Goal: Information Seeking & Learning: Learn about a topic

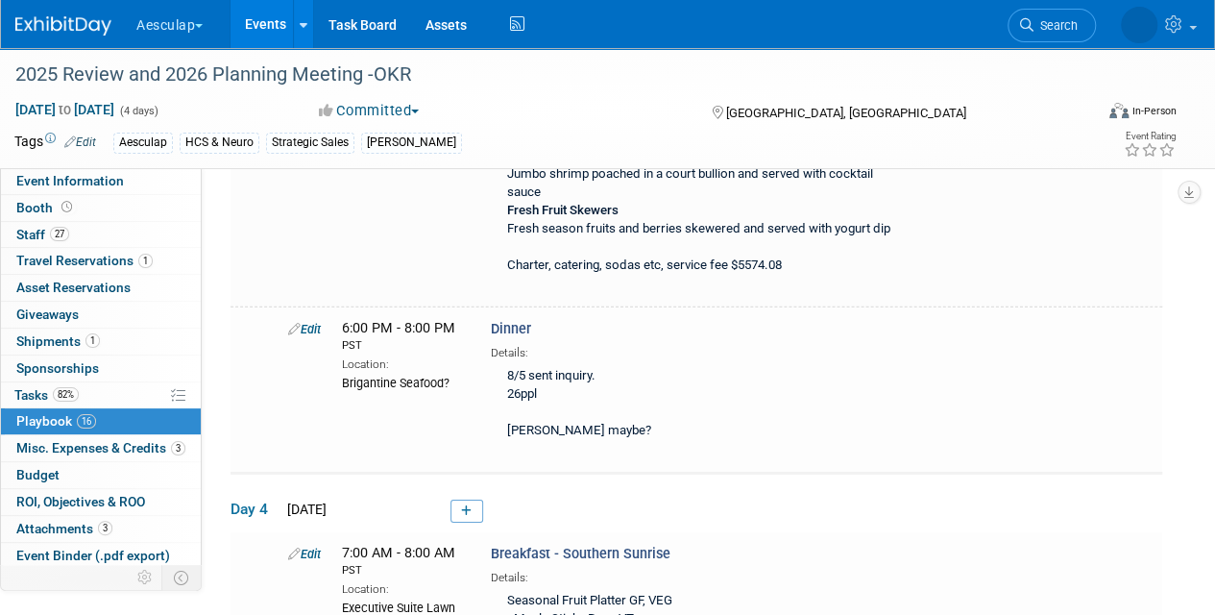
scroll to position [6363, 0]
click at [37, 170] on link "Event Information" at bounding box center [101, 181] width 200 height 26
select select "No Approval Needed"
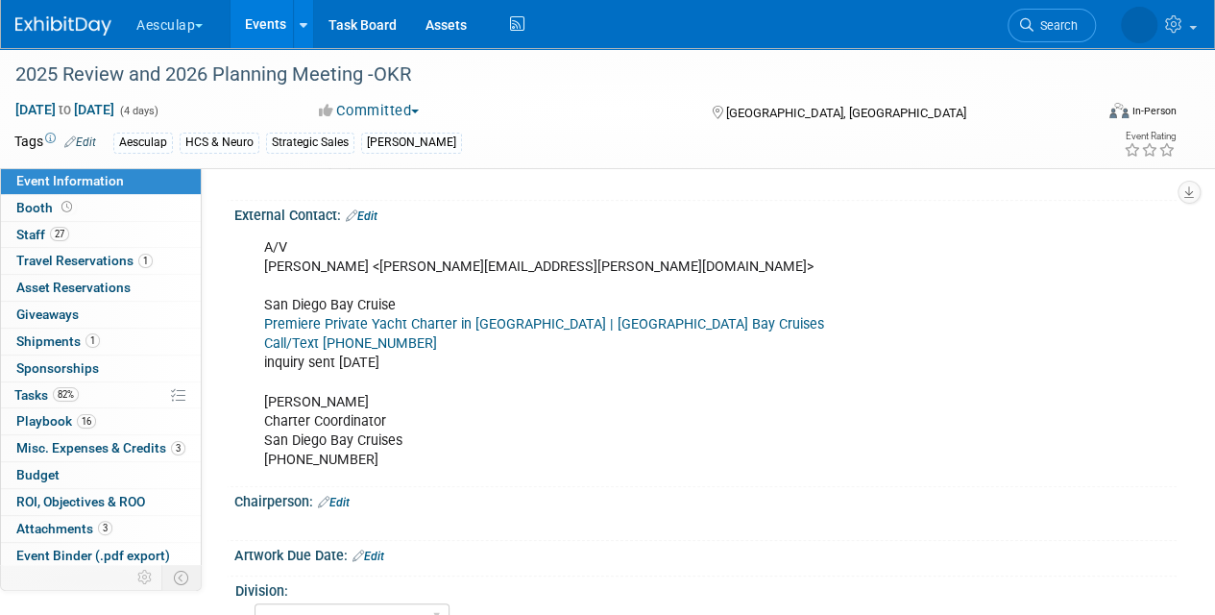
scroll to position [480, 0]
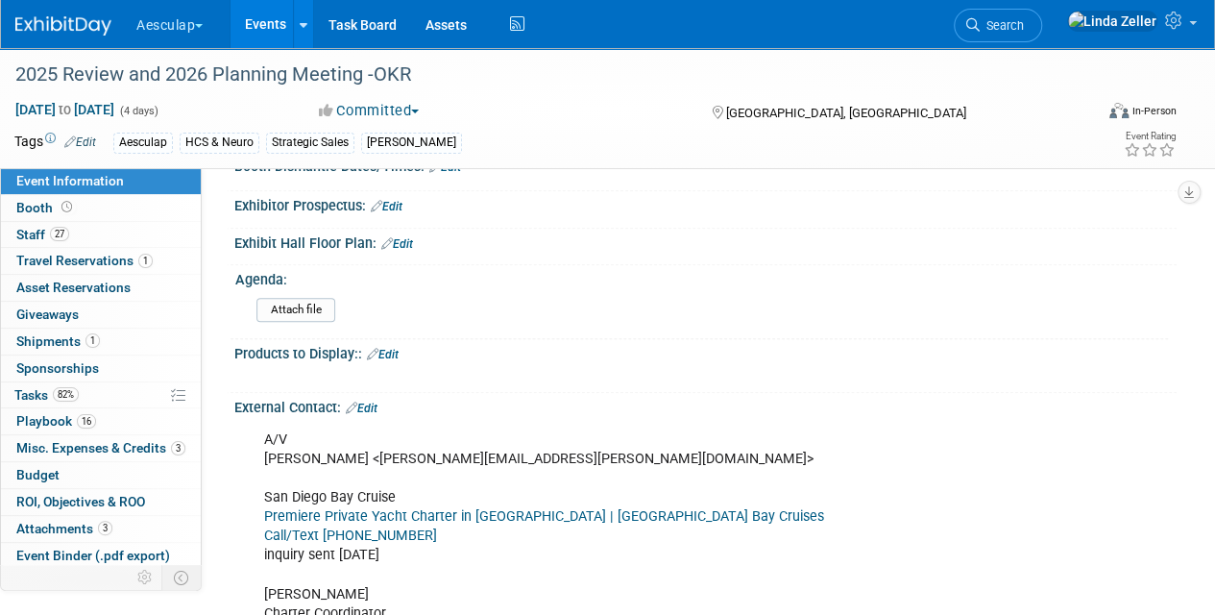
click at [372, 402] on link "Edit" at bounding box center [362, 408] width 32 height 13
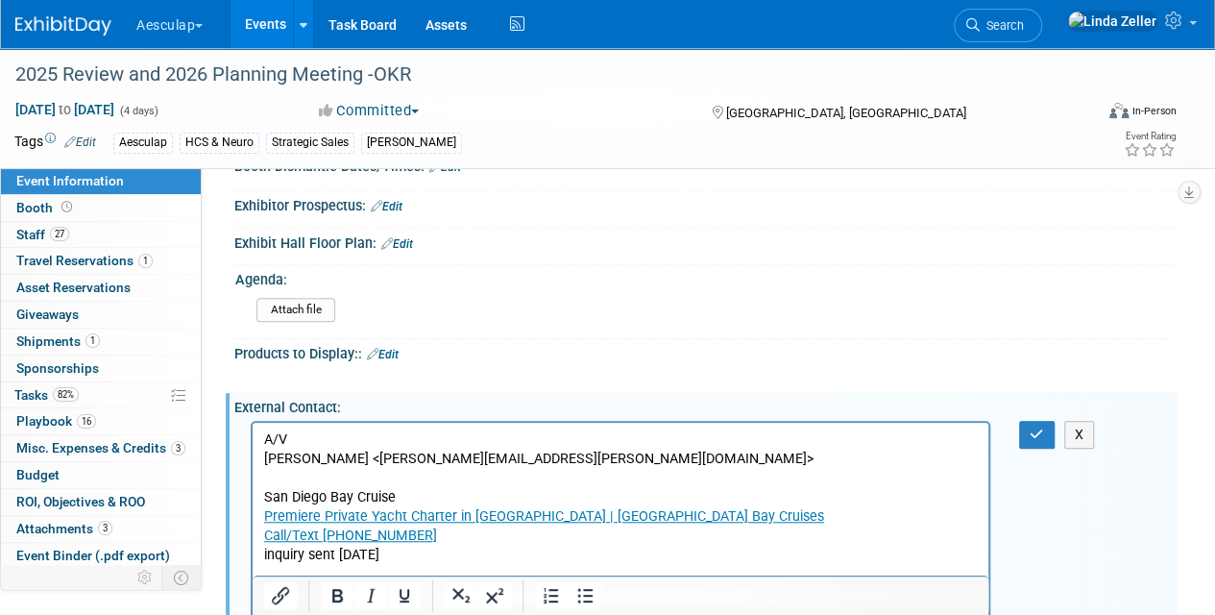
scroll to position [0, 0]
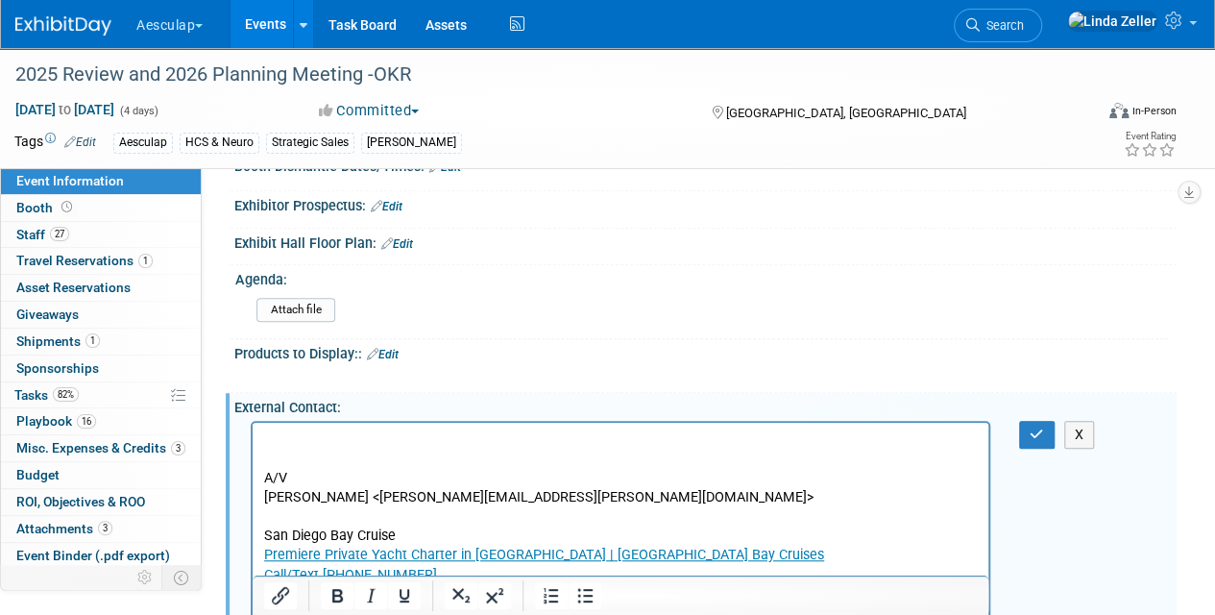
click at [263, 438] on body "A/V Krista Adelman <Krista.Adelman@pinnaclelive.com> San Diego Bay Cruise Premi…" at bounding box center [621, 565] width 716 height 270
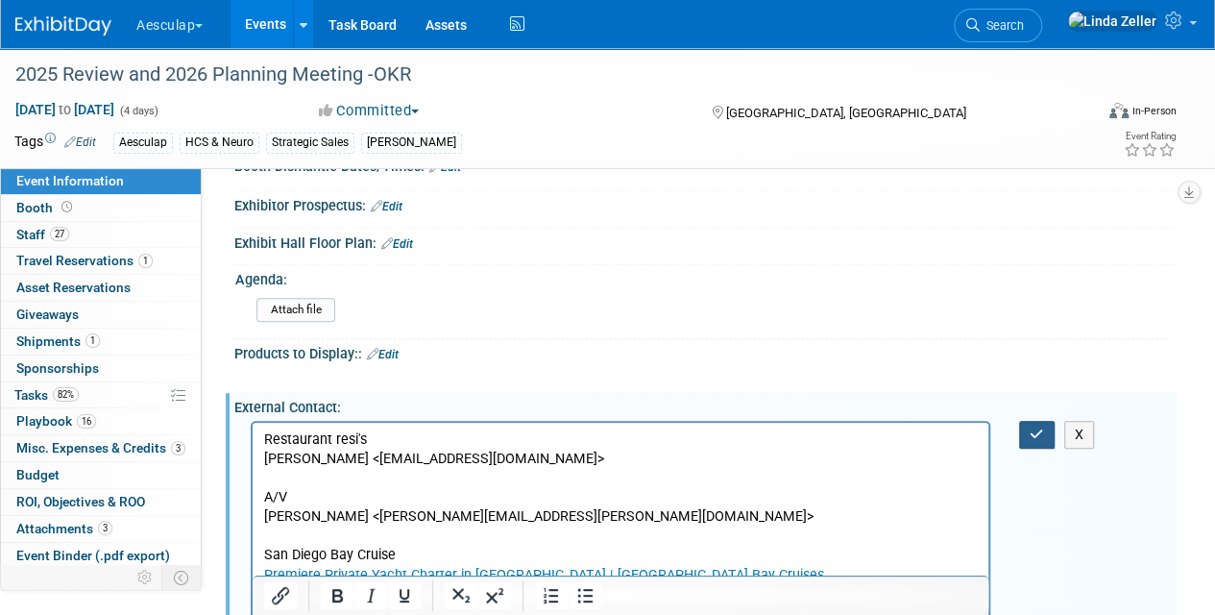
click at [1032, 430] on icon "button" at bounding box center [1037, 434] width 14 height 13
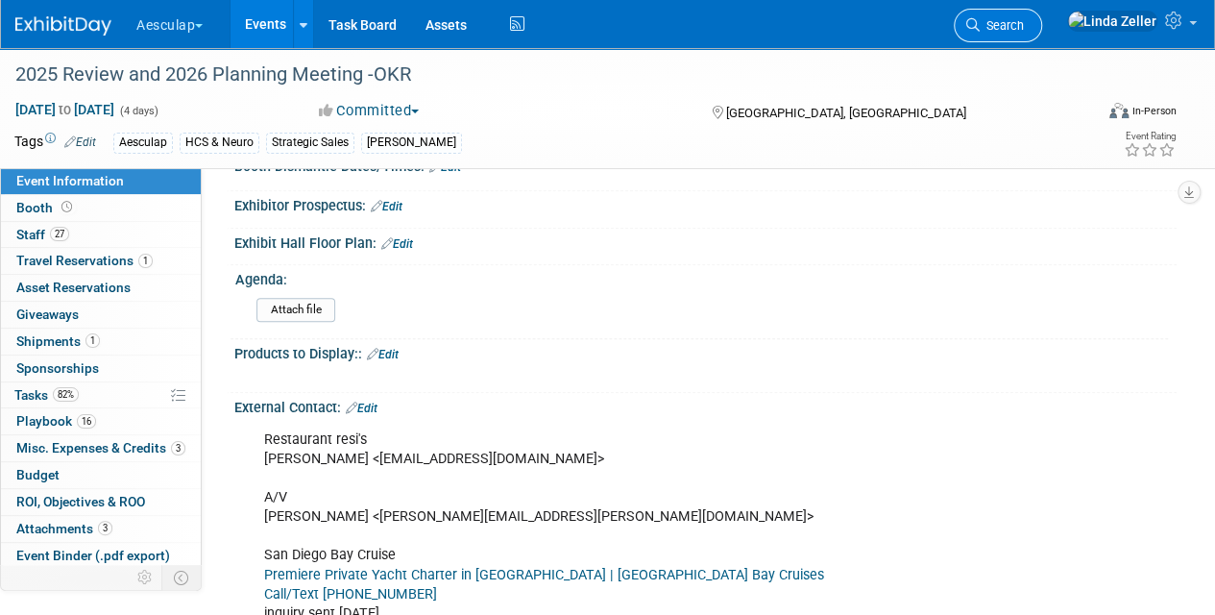
click at [1024, 27] on span "Search" at bounding box center [1002, 25] width 44 height 14
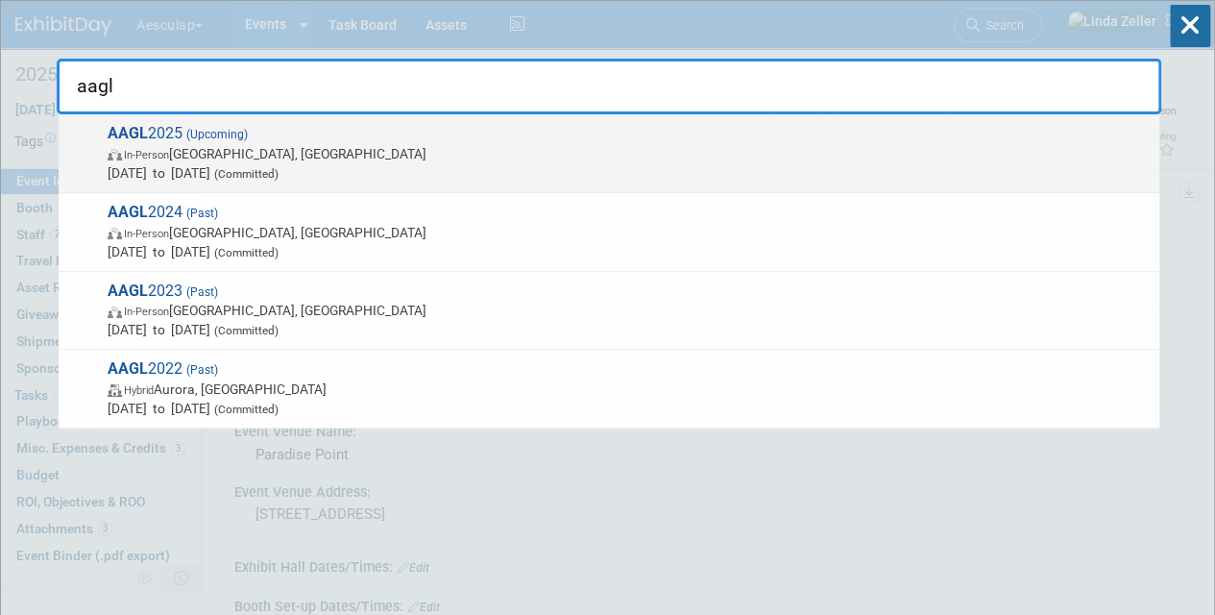
type input "aagl"
click at [158, 146] on span "In-Person Vancouver, Canada" at bounding box center [629, 153] width 1043 height 19
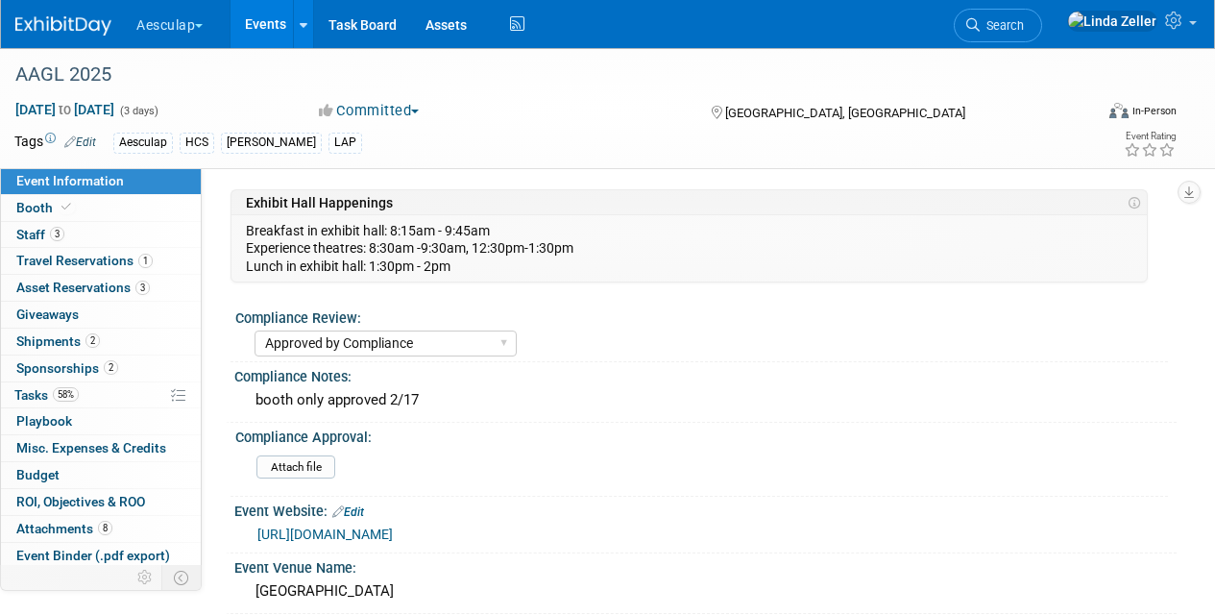
select select "Approved by Compliance"
select select "HCS"
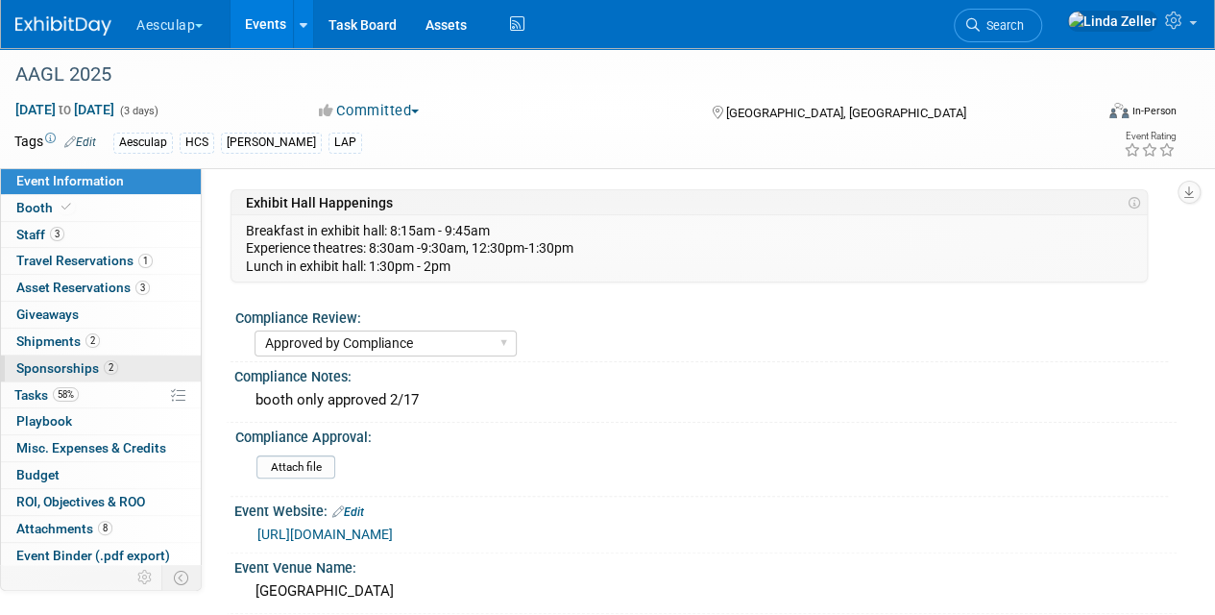
click at [48, 360] on span "Sponsorships 2" at bounding box center [67, 367] width 102 height 15
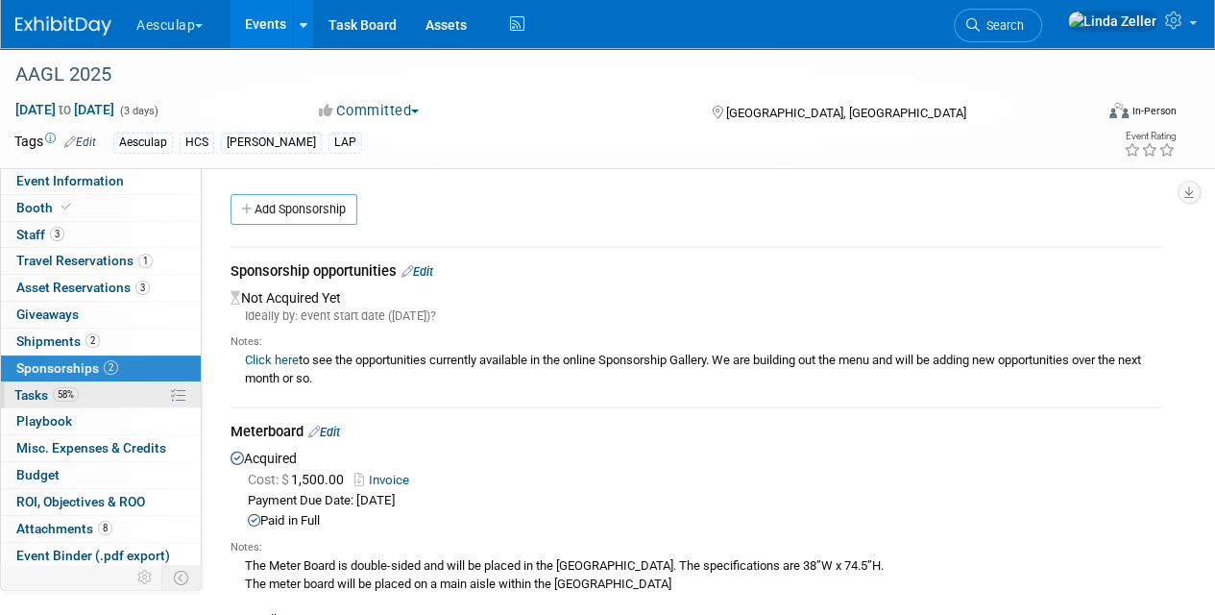
click at [43, 387] on span "Tasks 58%" at bounding box center [46, 394] width 64 height 15
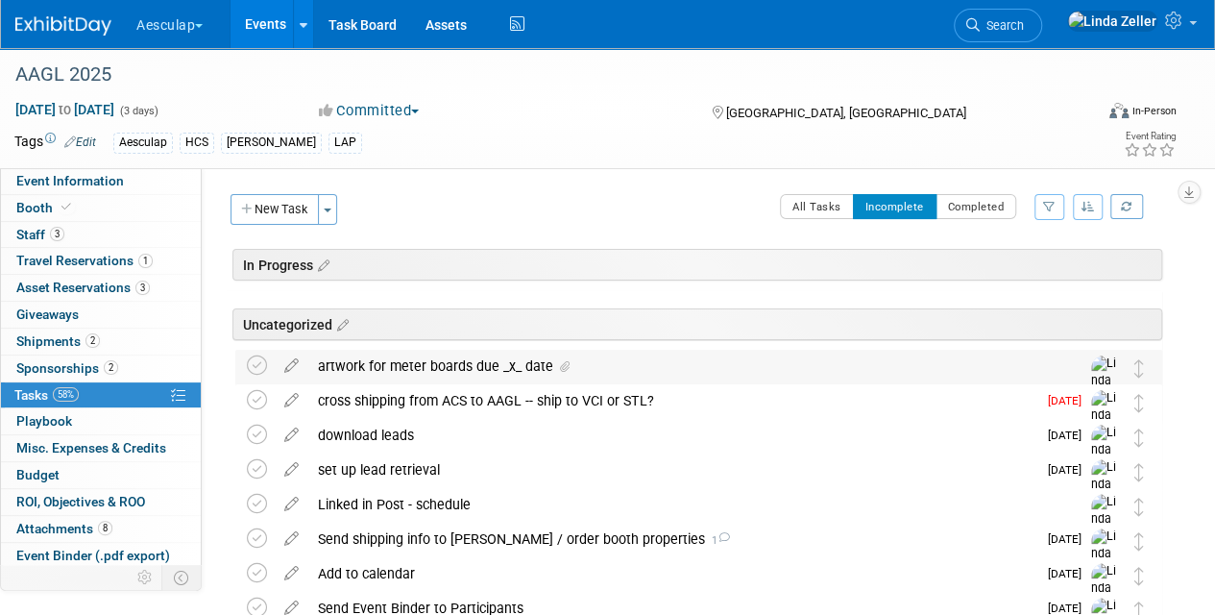
click at [498, 368] on div "artwork for meter boards due _x_ date" at bounding box center [680, 366] width 745 height 33
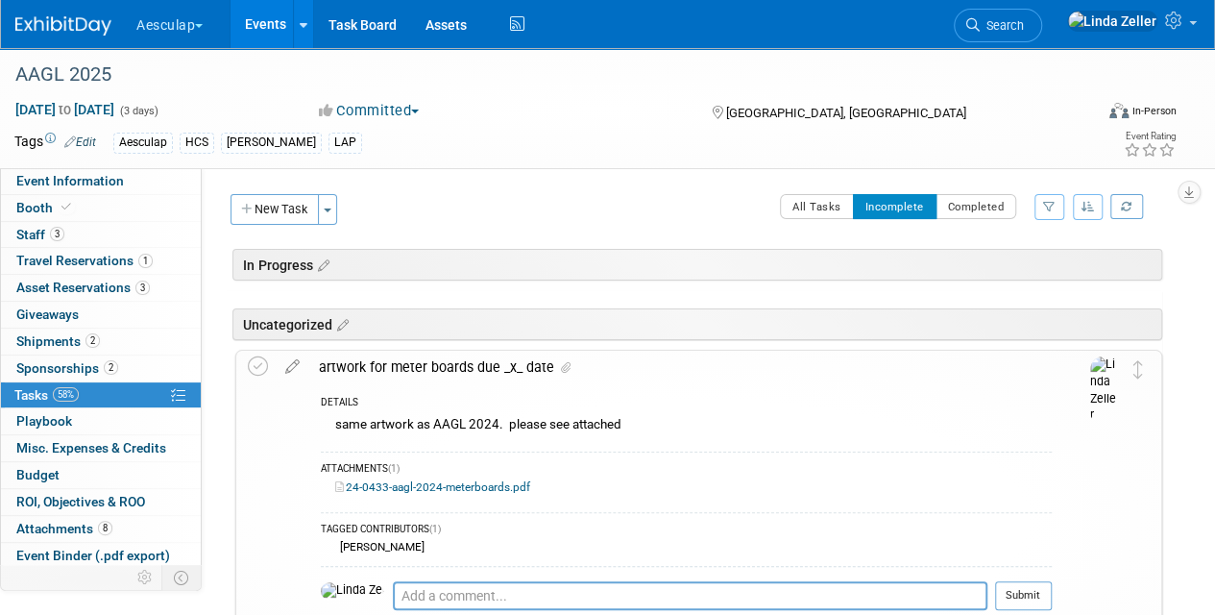
click at [494, 366] on div "artwork for meter boards due _x_ date" at bounding box center [680, 367] width 743 height 33
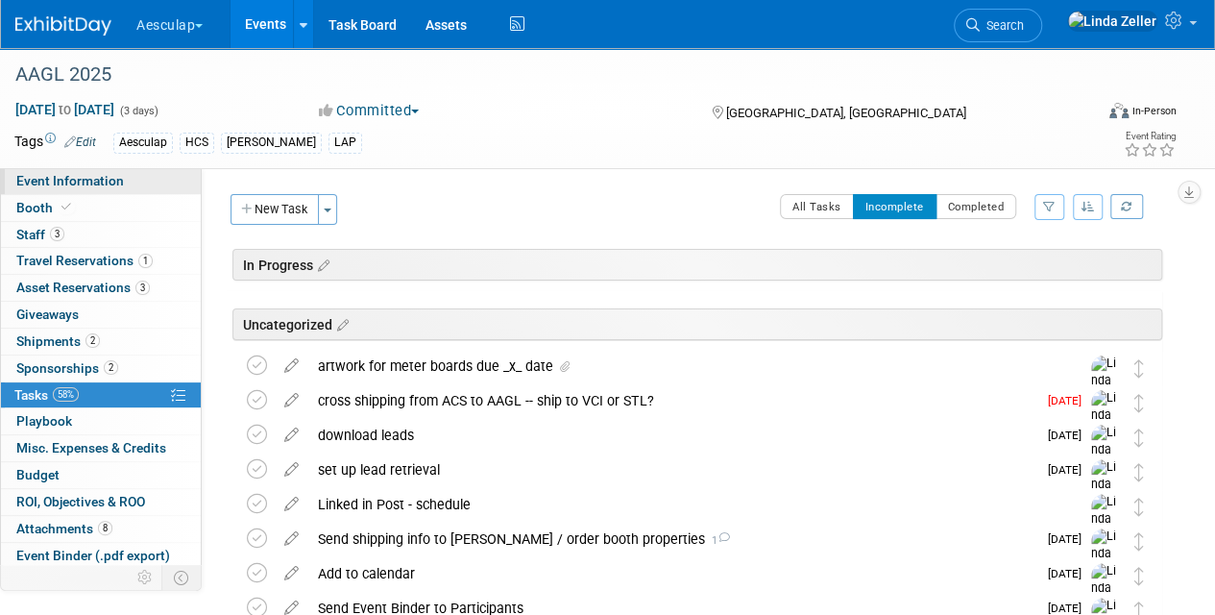
click at [33, 192] on link "Event Information" at bounding box center [101, 181] width 200 height 26
select select "Approved by Compliance"
select select "HCS"
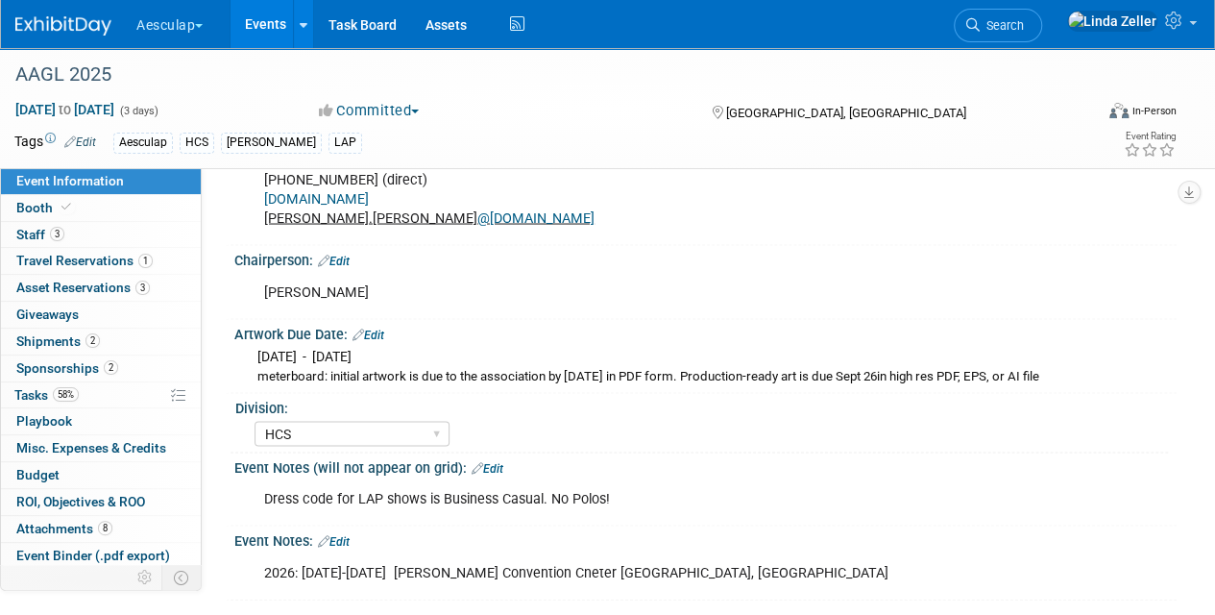
scroll to position [1741, 0]
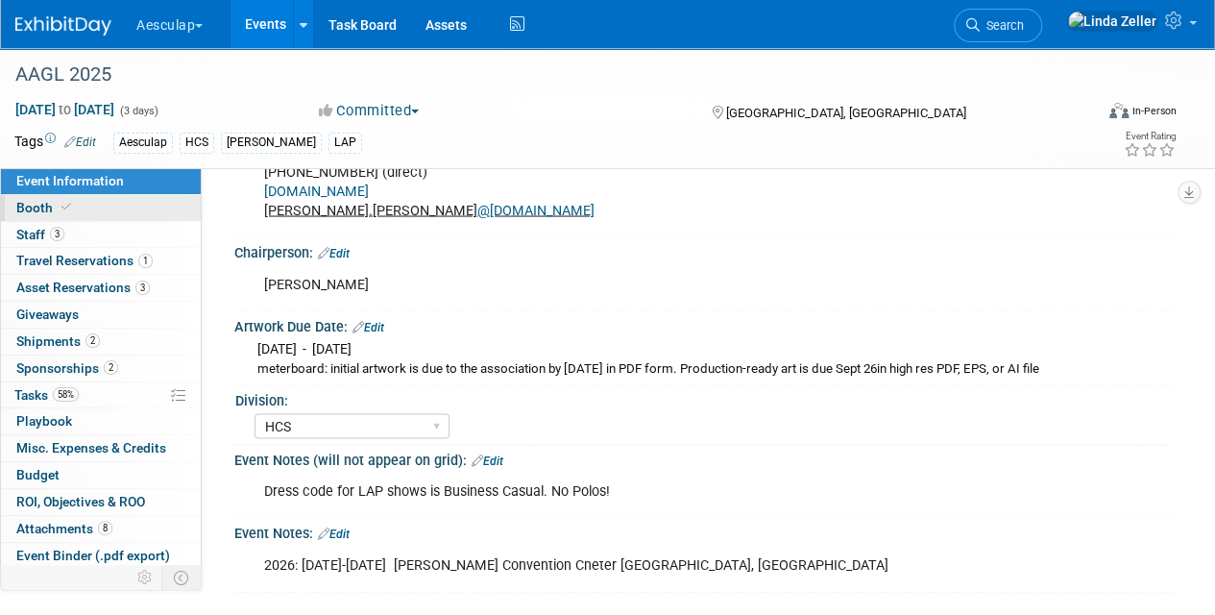
click at [30, 198] on link "Booth" at bounding box center [101, 208] width 200 height 26
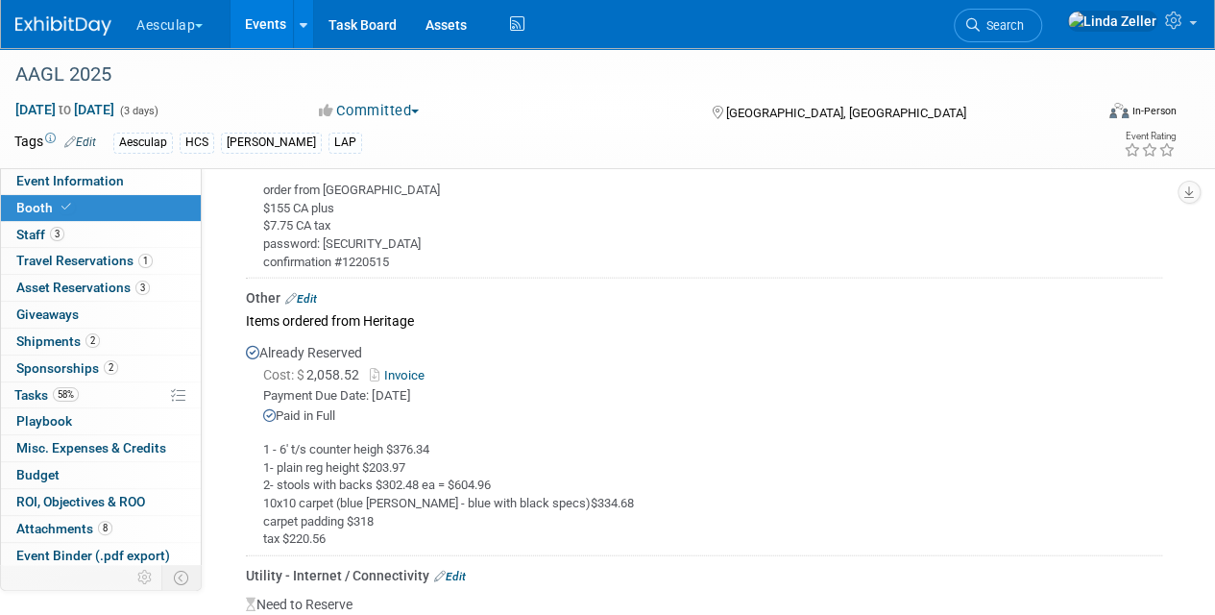
scroll to position [2114, 0]
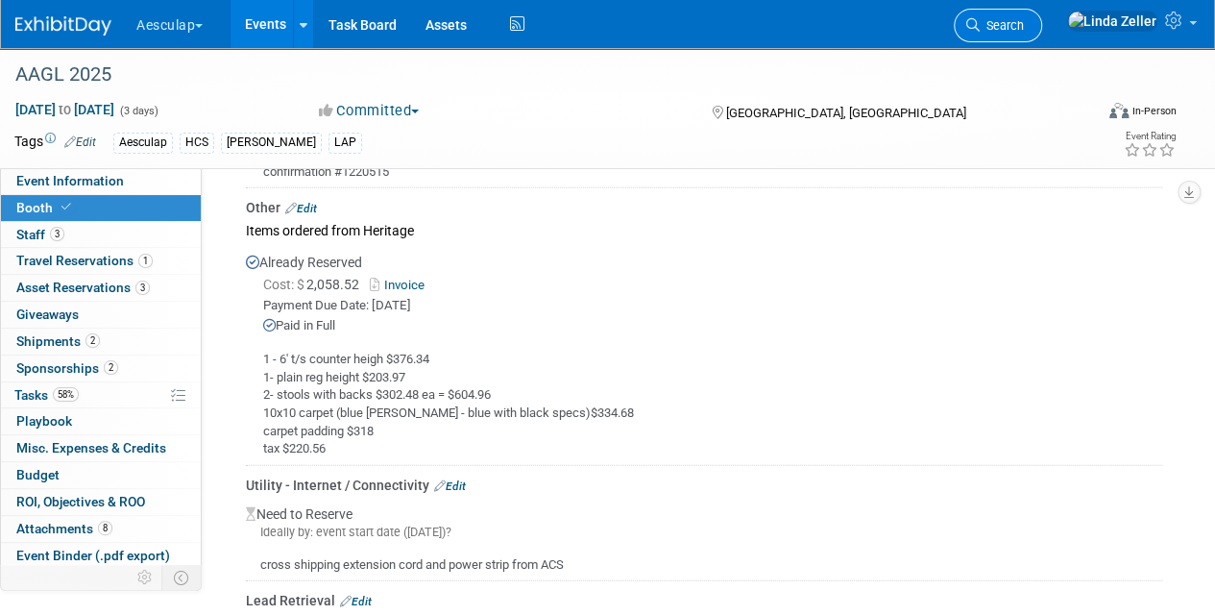
click at [1024, 25] on span "Search" at bounding box center [1002, 25] width 44 height 14
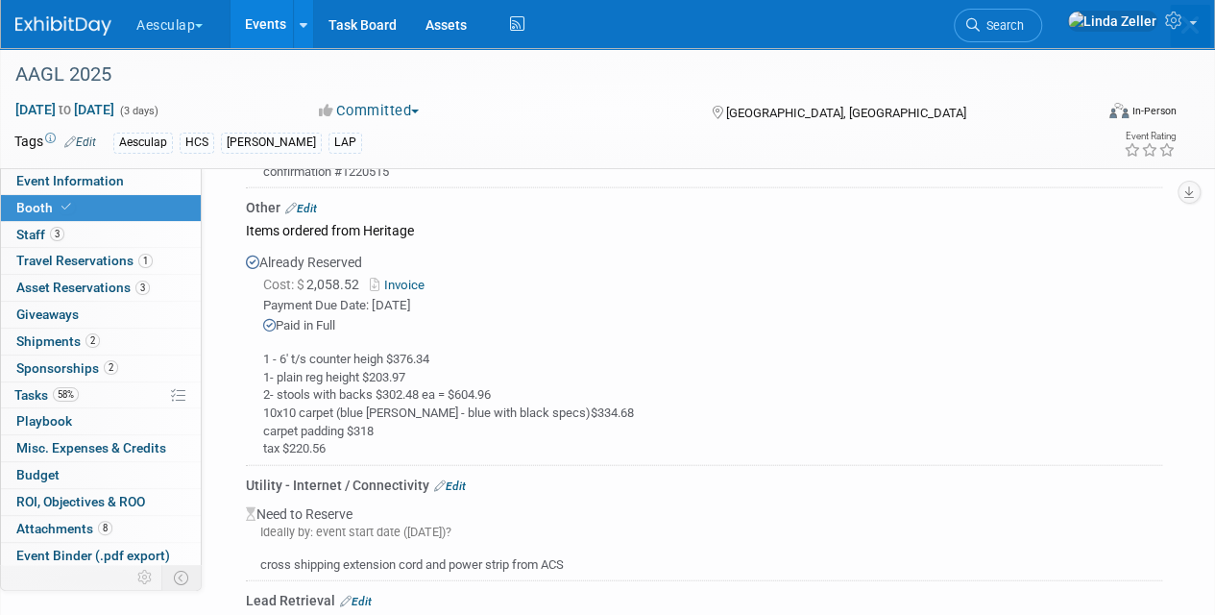
scroll to position [0, 0]
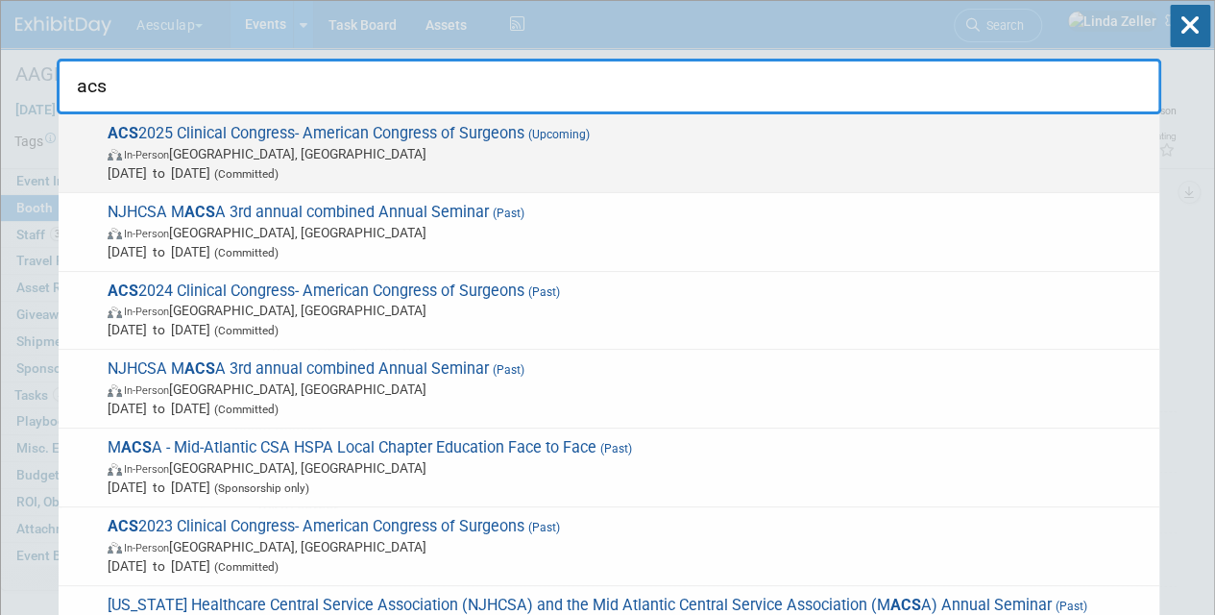
type input "acs"
click at [182, 125] on span "ACS 2025 Clinical Congress- American Congress of Surgeons (Upcoming) In-Person …" at bounding box center [626, 153] width 1048 height 59
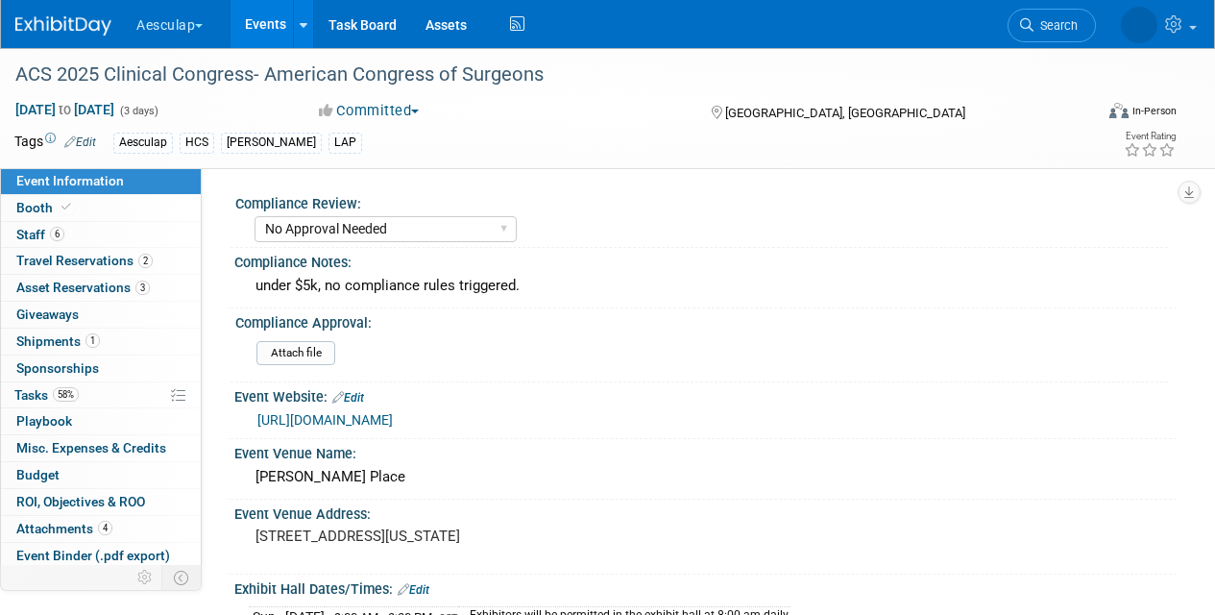
select select "No Approval Needed"
select select "HCS"
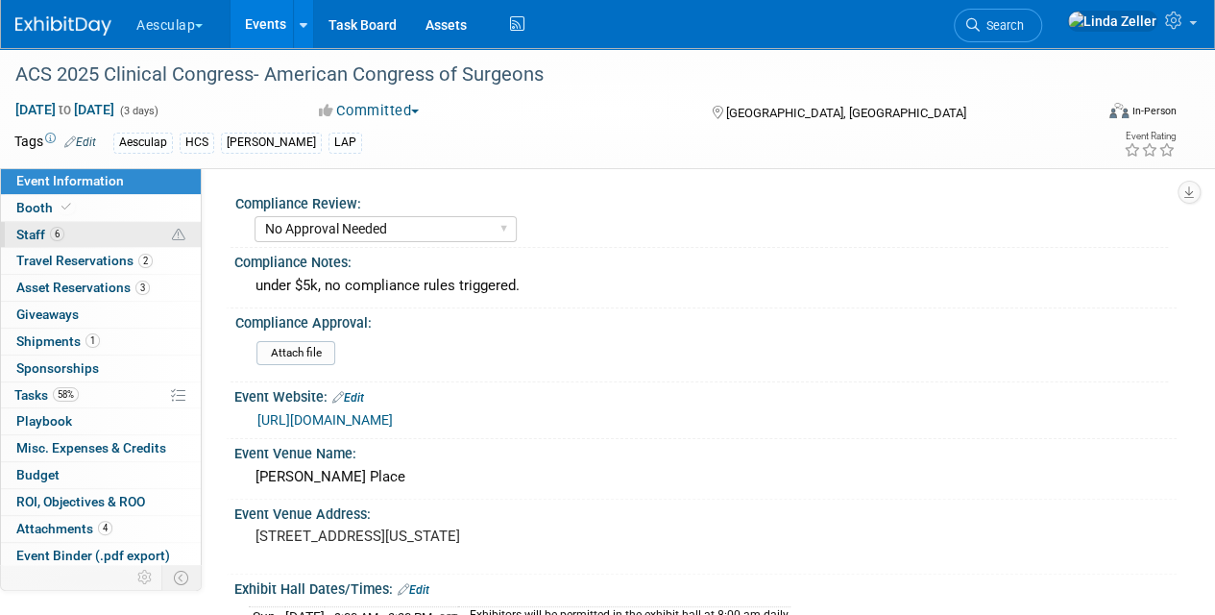
click at [33, 228] on span "Staff 6" at bounding box center [40, 234] width 48 height 15
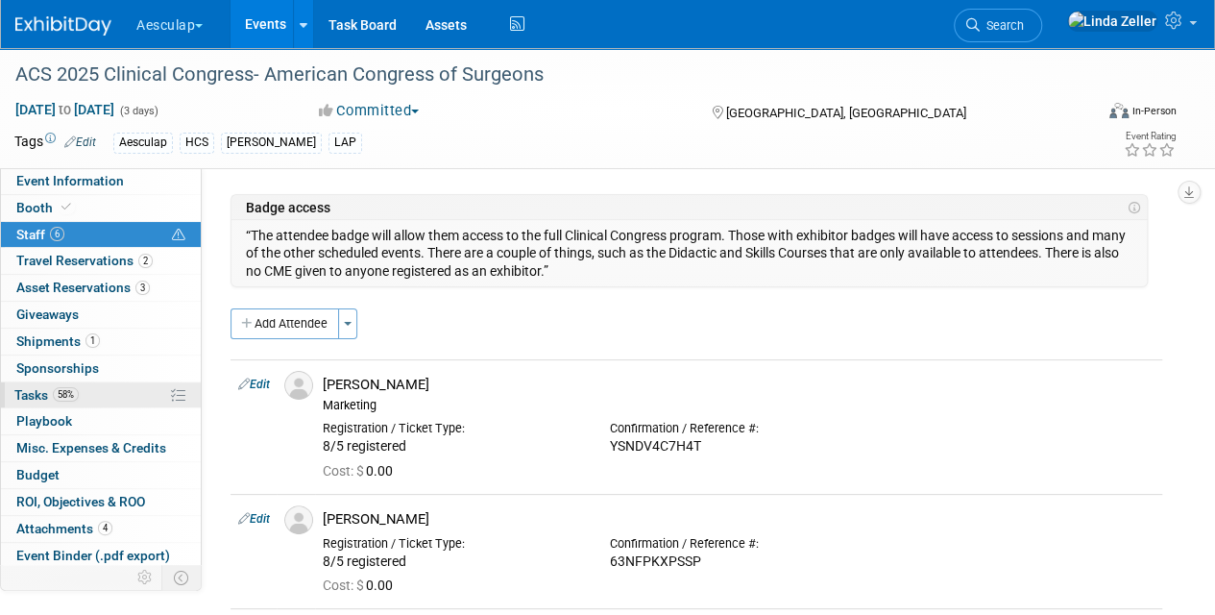
click at [36, 396] on span "Tasks 58%" at bounding box center [46, 394] width 64 height 15
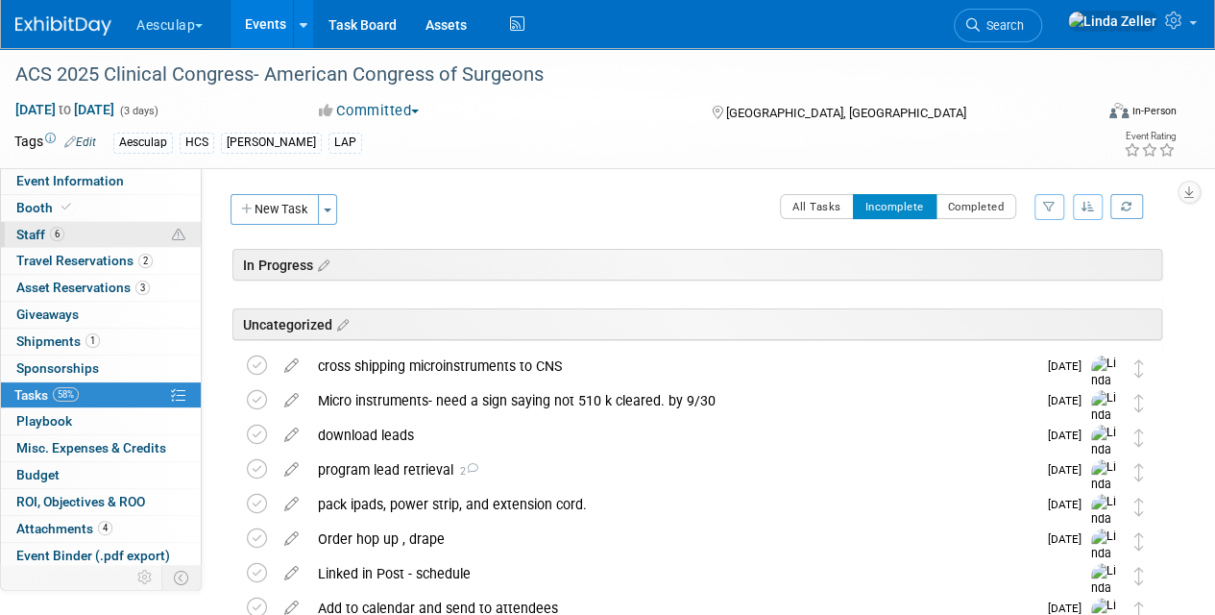
click at [43, 233] on span "Staff 6" at bounding box center [40, 234] width 48 height 15
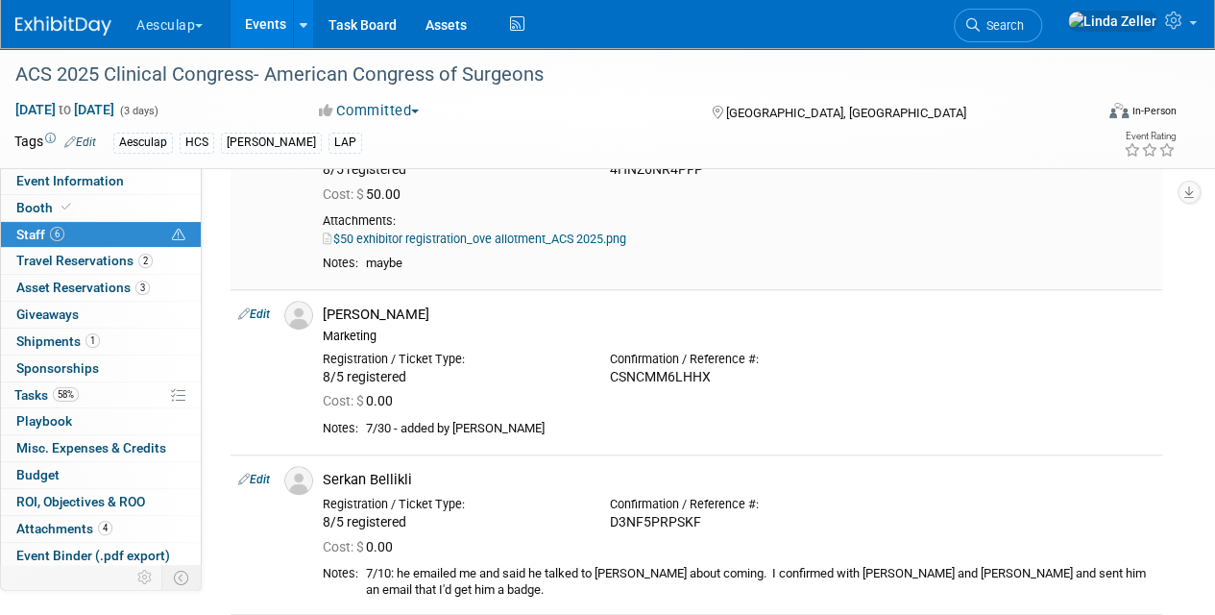
scroll to position [577, 0]
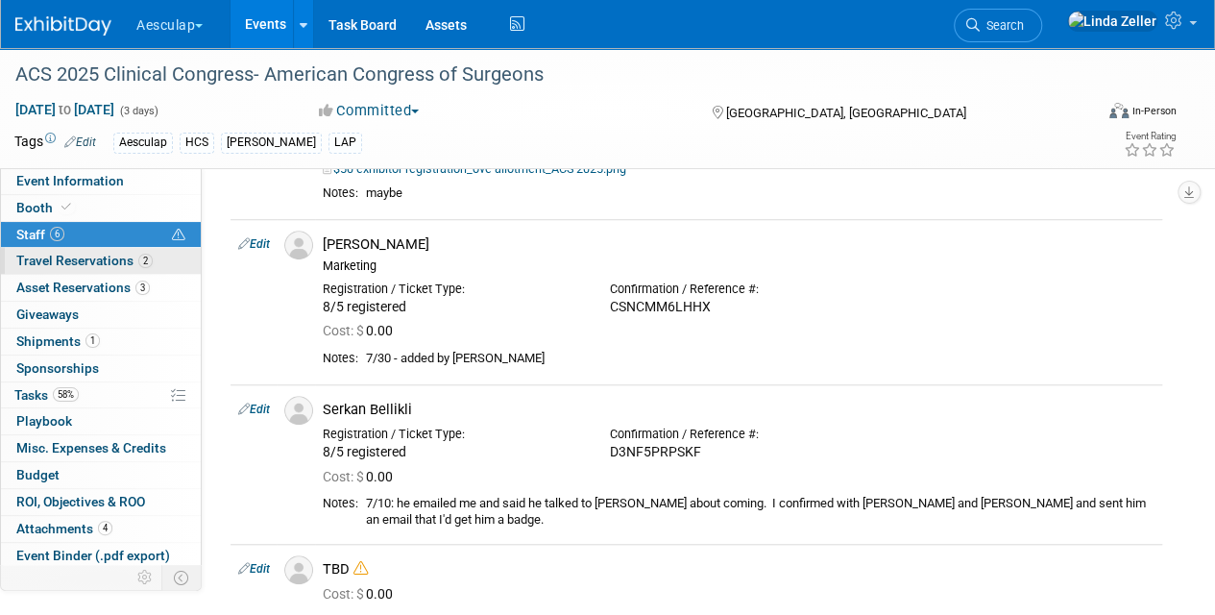
click at [77, 253] on span "Travel Reservations 2" at bounding box center [84, 260] width 136 height 15
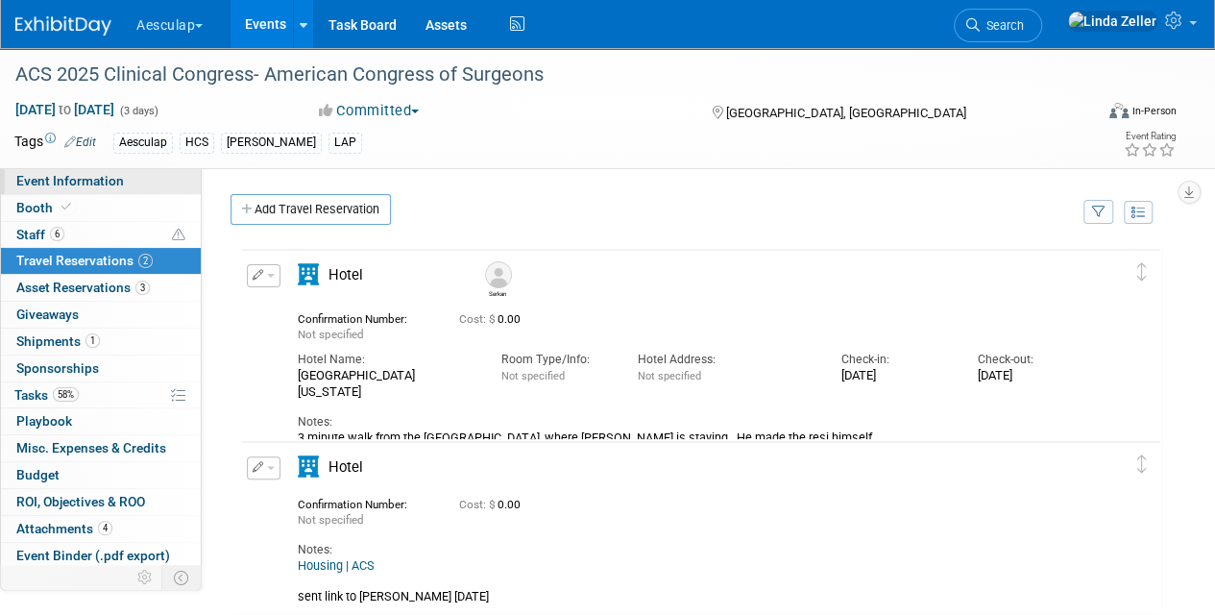
click at [44, 177] on span "Event Information" at bounding box center [70, 180] width 108 height 15
select select "No Approval Needed"
select select "HCS"
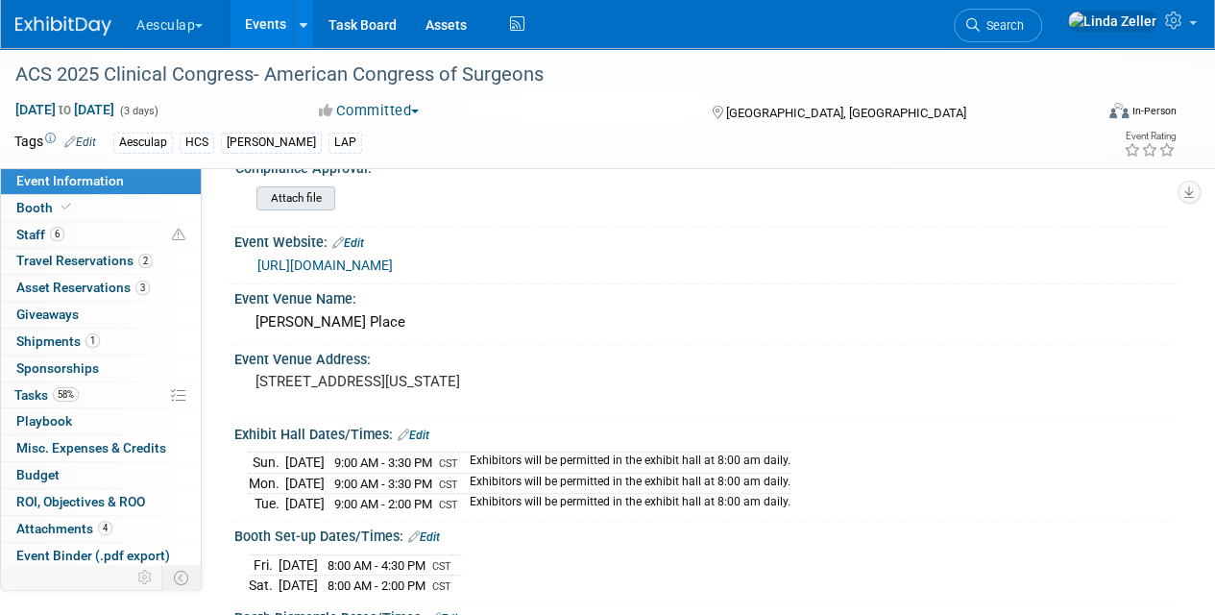
scroll to position [288, 0]
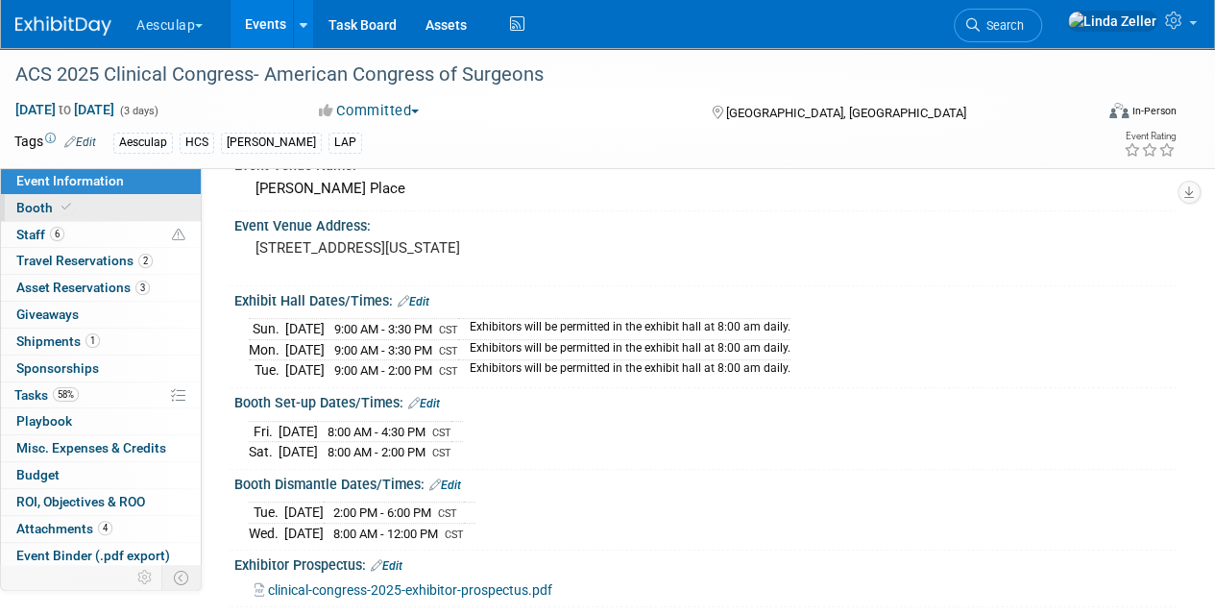
click at [44, 208] on span "Booth" at bounding box center [45, 207] width 59 height 15
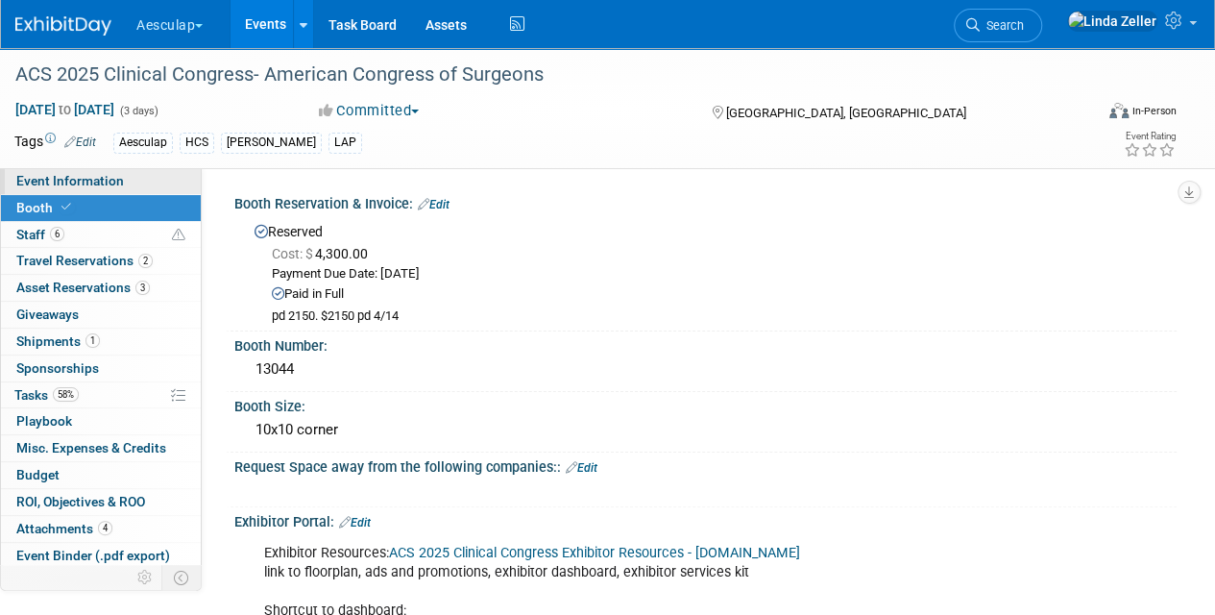
click at [38, 183] on span "Event Information" at bounding box center [70, 180] width 108 height 15
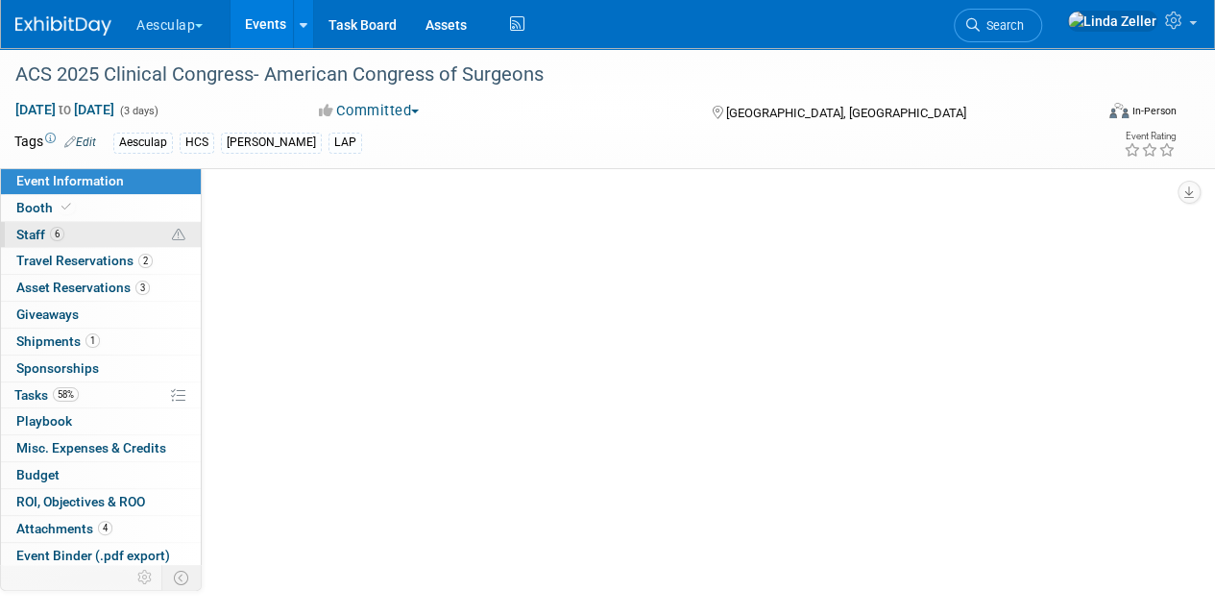
select select "No Approval Needed"
select select "HCS"
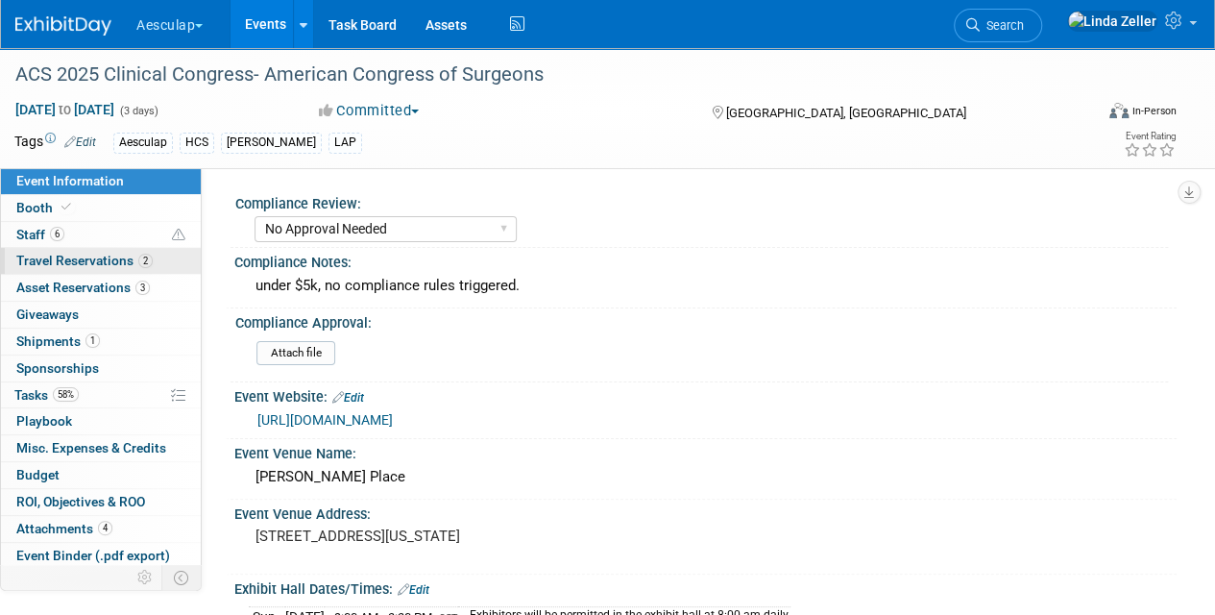
click at [37, 258] on span "Travel Reservations 2" at bounding box center [84, 260] width 136 height 15
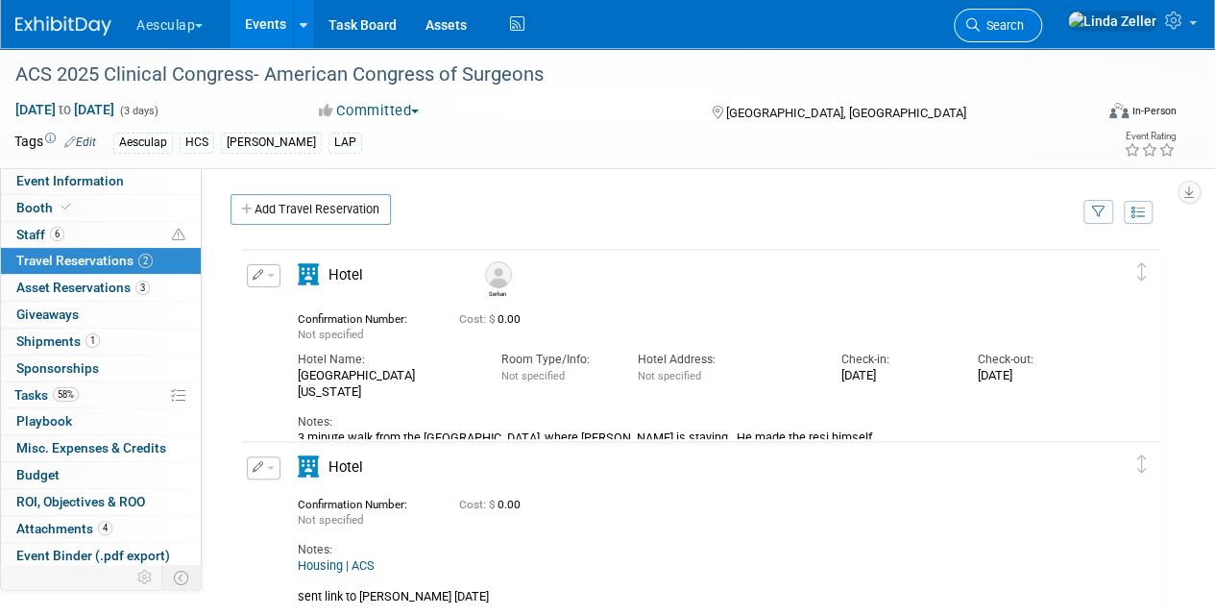
click at [1024, 29] on span "Search" at bounding box center [1002, 25] width 44 height 14
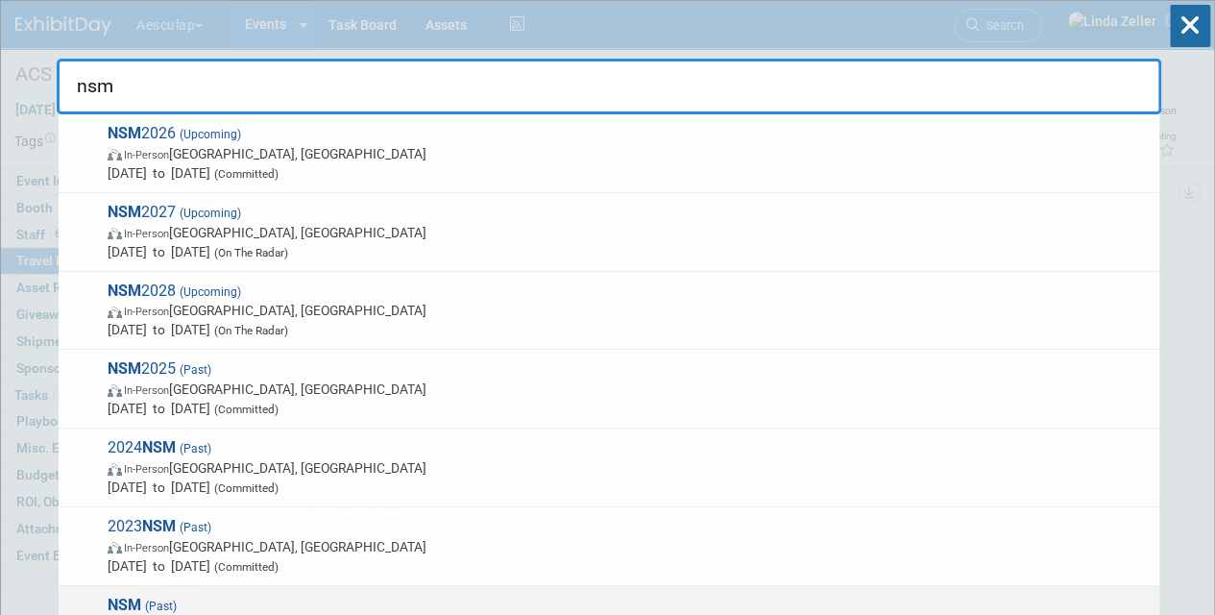
type input "nsm"
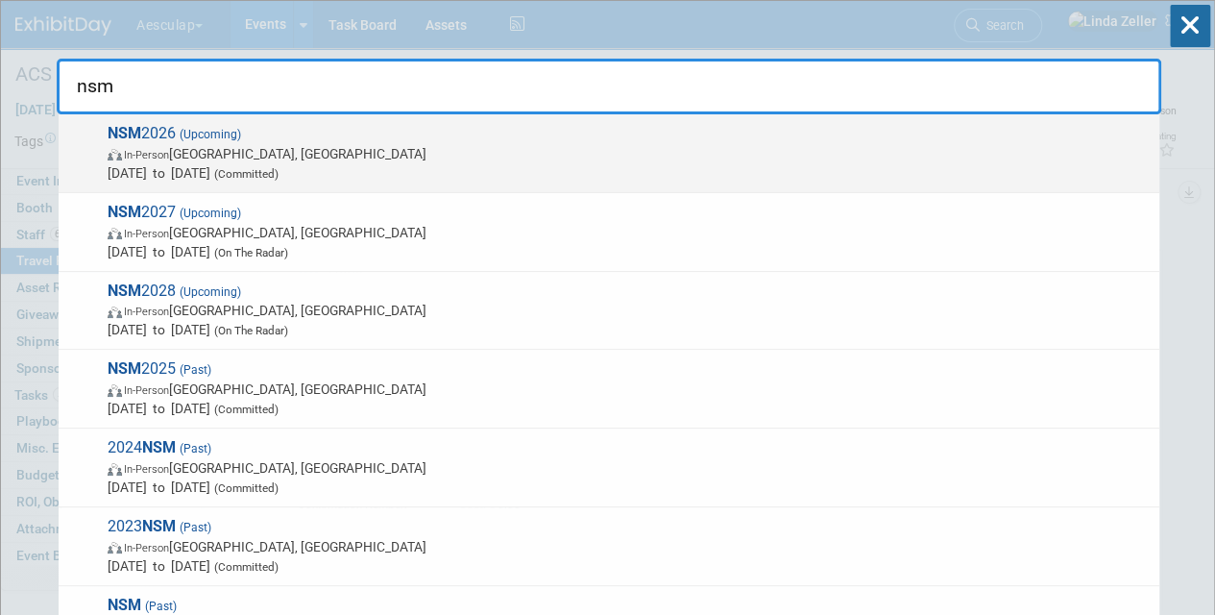
click at [140, 154] on span "In-Person" at bounding box center [146, 155] width 45 height 12
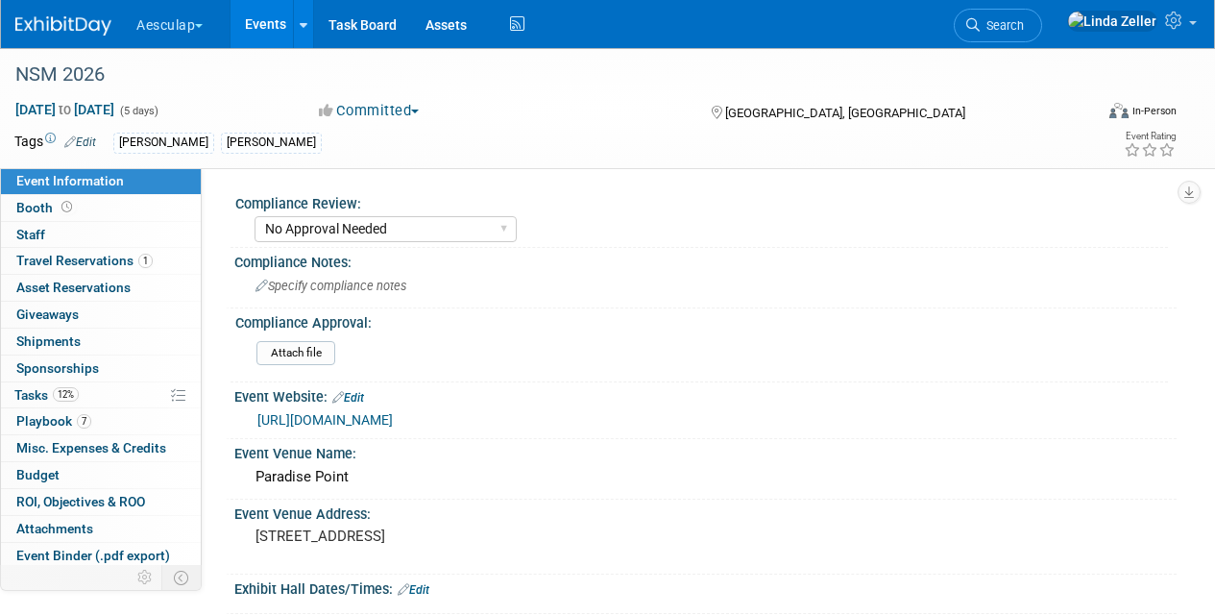
select select "No Approval Needed"
select select "Misc. Company Functions"
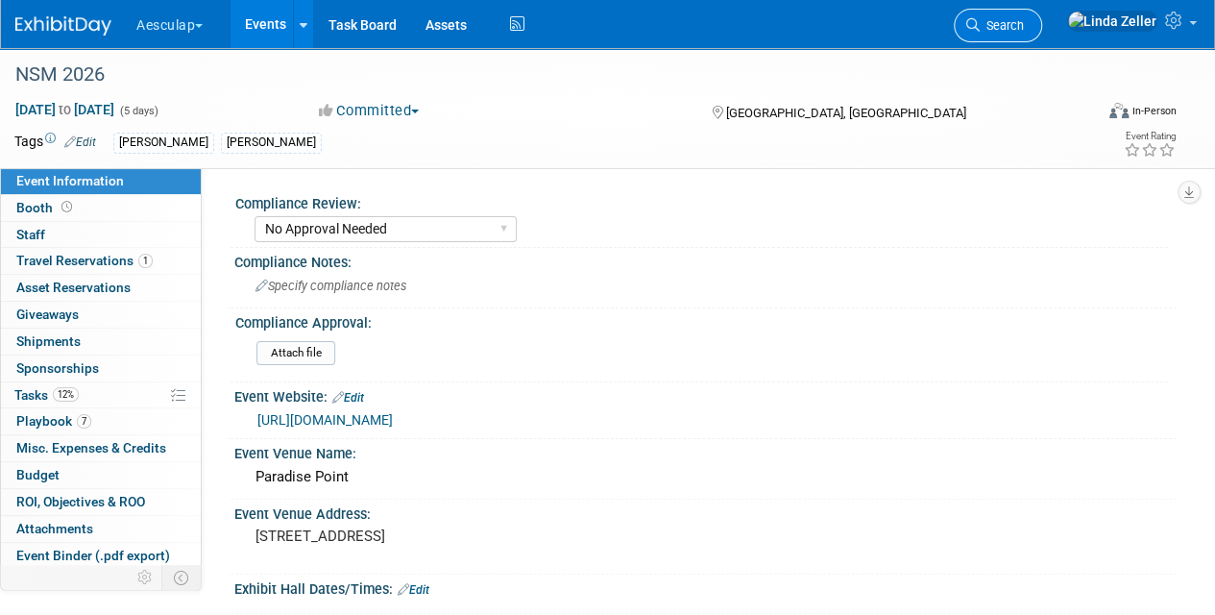
click at [1043, 36] on link "Search" at bounding box center [998, 26] width 88 height 34
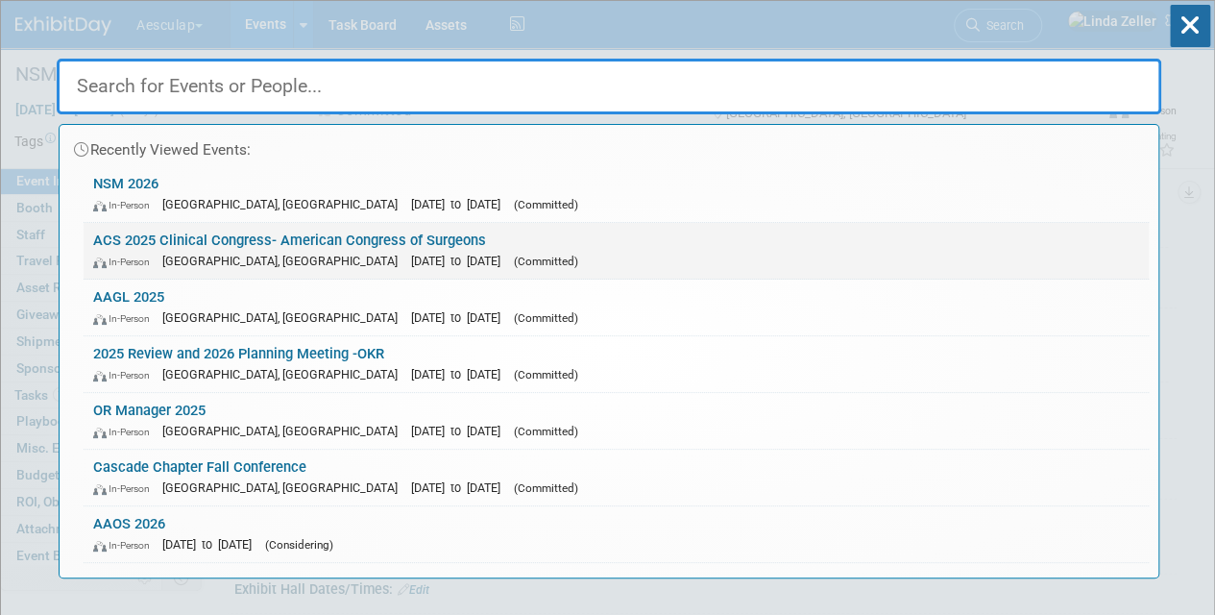
click at [208, 238] on link "ACS 2025 Clinical Congress- American Congress of Surgeons In-Person Chicago, IL…" at bounding box center [617, 251] width 1066 height 56
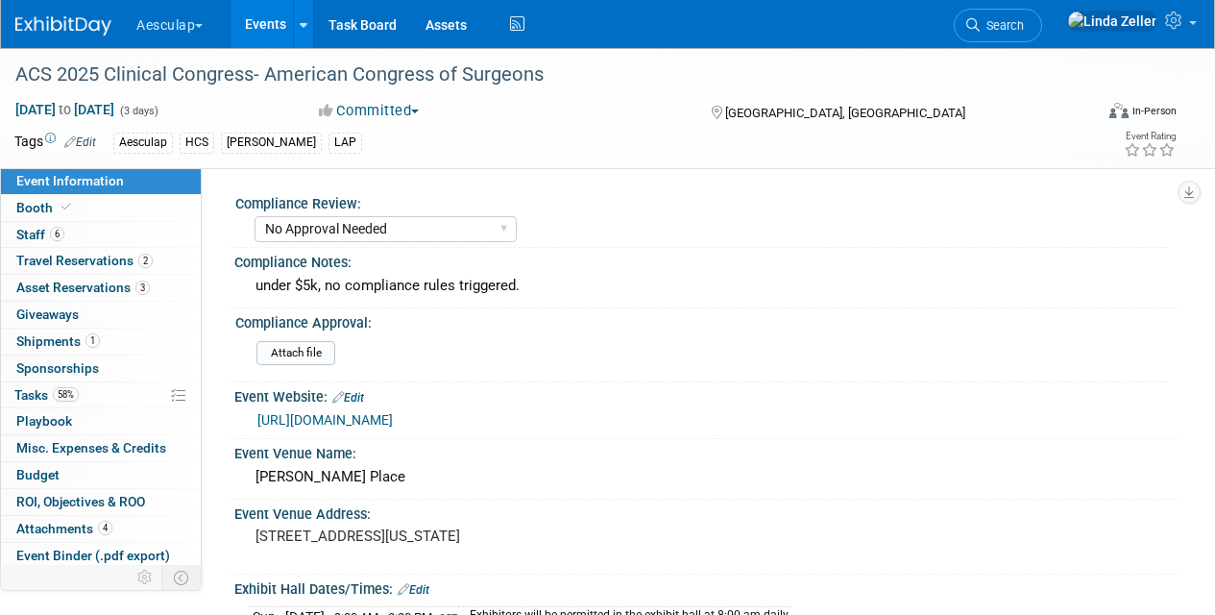
select select "No Approval Needed"
select select "HCS"
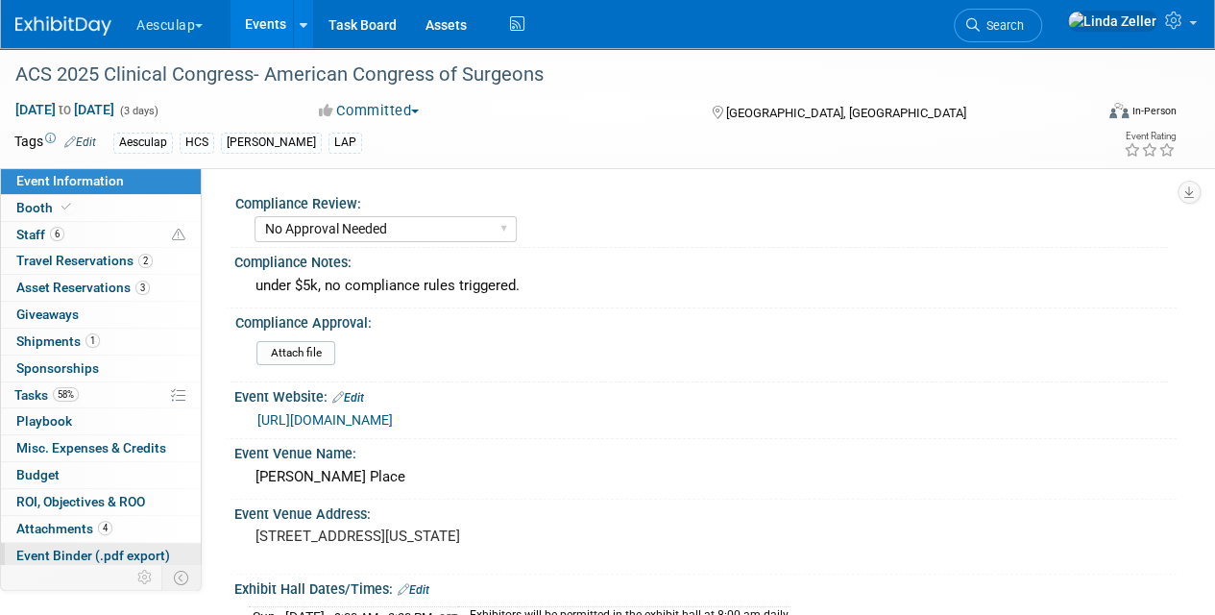
click at [40, 543] on link "Event Binder (.pdf export)" at bounding box center [101, 556] width 200 height 26
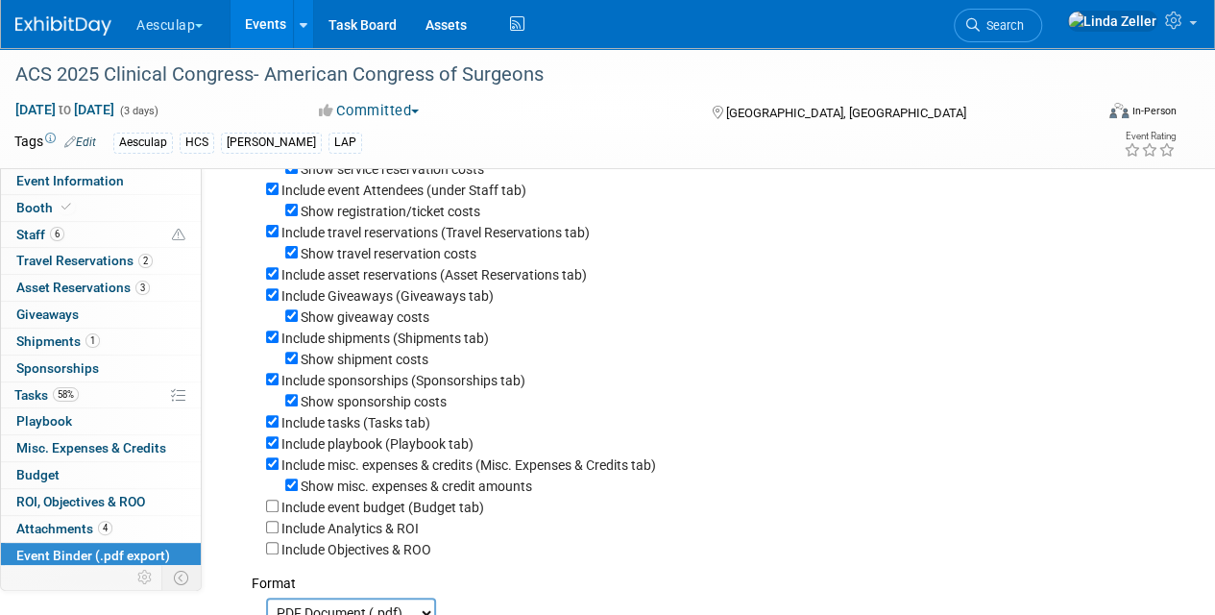
scroll to position [384, 0]
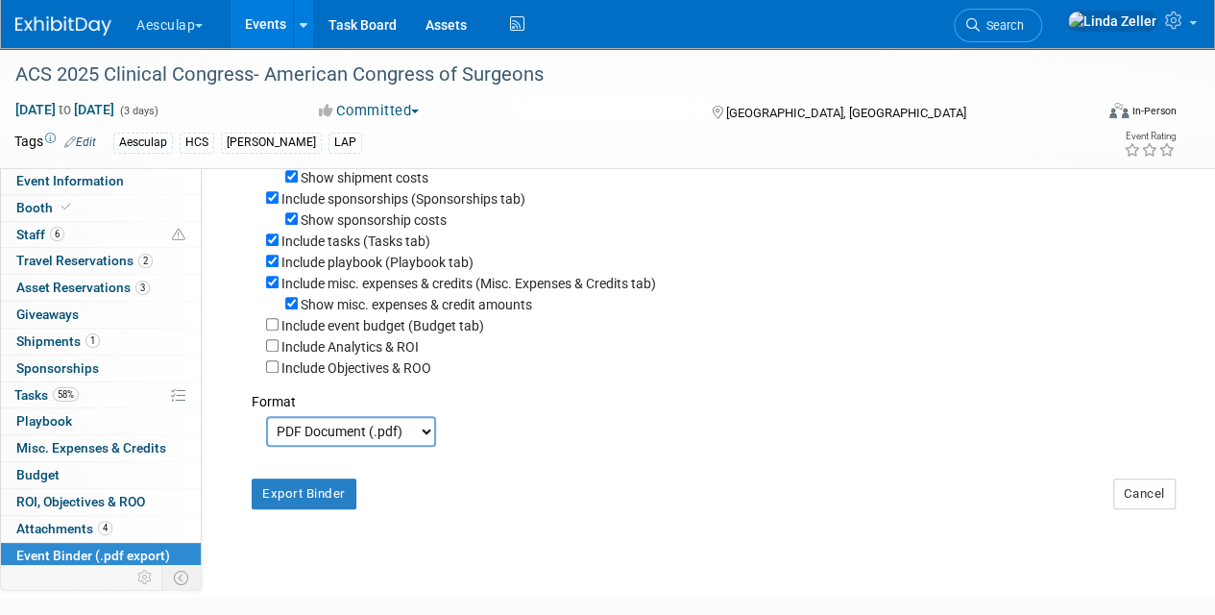
click at [367, 444] on select "PDF Document (.pdf) Microsoft Word (.docx)" at bounding box center [351, 431] width 170 height 31
select select "docx"
click at [266, 424] on select "PDF Document (.pdf) Microsoft Word (.docx)" at bounding box center [351, 431] width 170 height 31
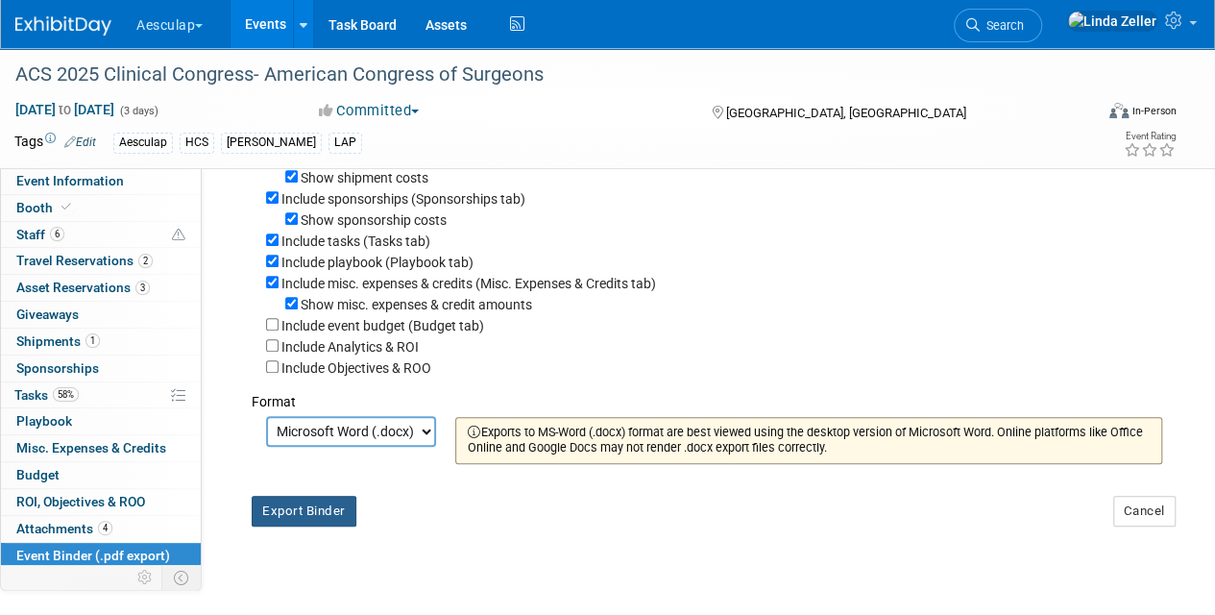
click at [306, 515] on button "Export Binder" at bounding box center [304, 511] width 105 height 31
click at [610, 15] on div "Aesculap Explore: My Workspaces 4 Go to Workspace: Aesculap [PERSON_NAME] [PERS…" at bounding box center [595, 24] width 1161 height 48
click at [261, 20] on link "Events" at bounding box center [266, 24] width 70 height 48
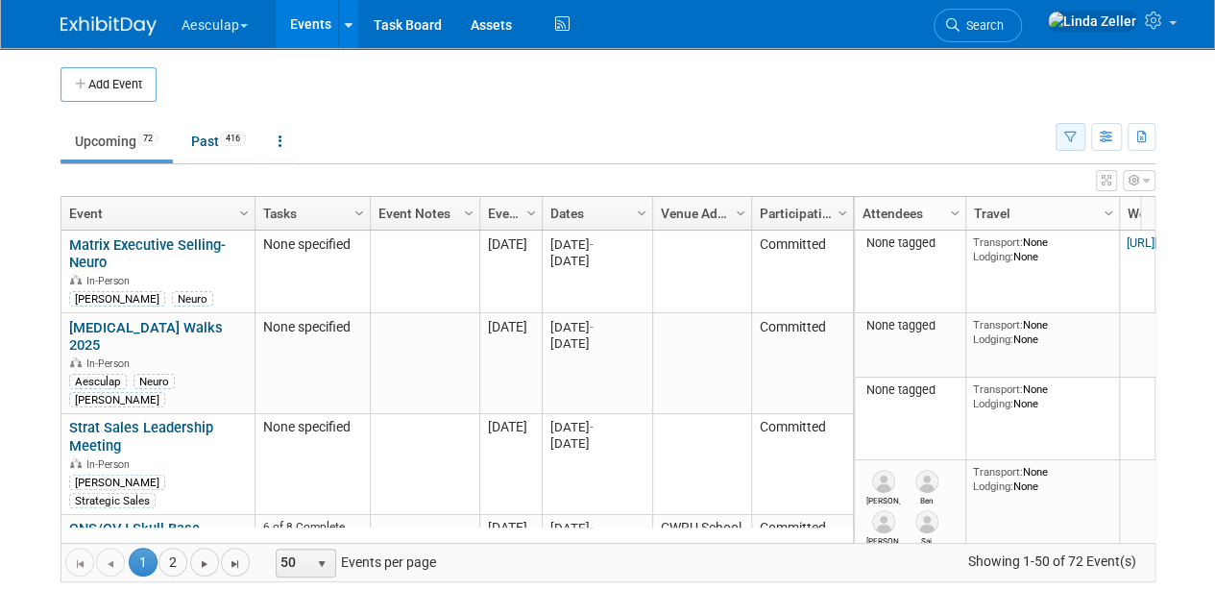
click at [1067, 135] on icon "button" at bounding box center [1071, 138] width 12 height 12
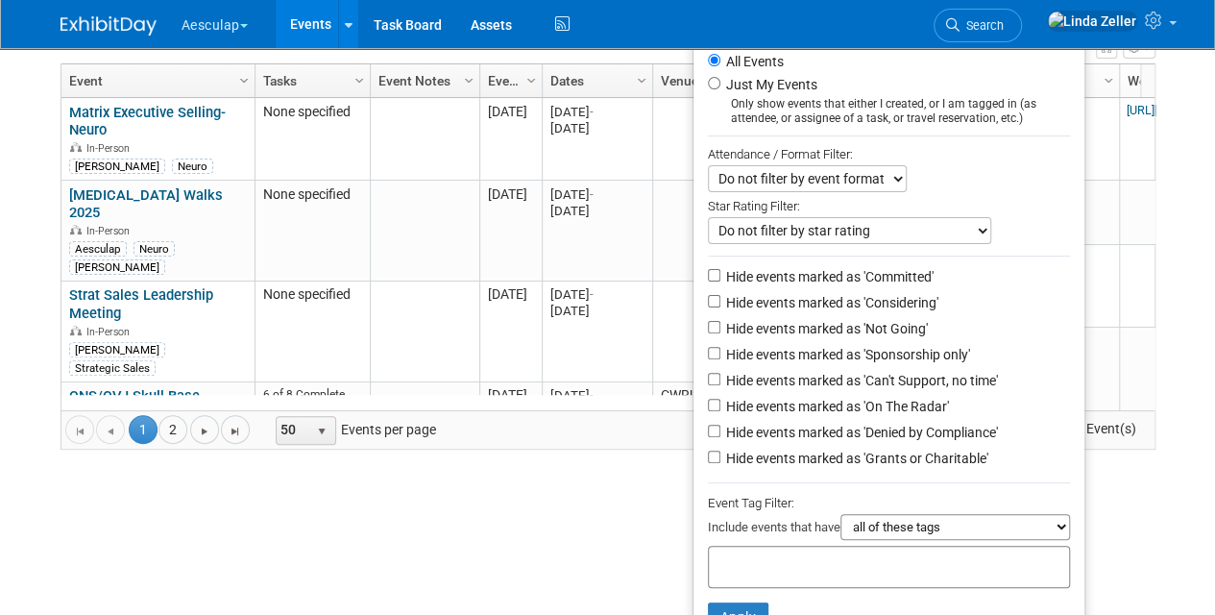
scroll to position [191, 0]
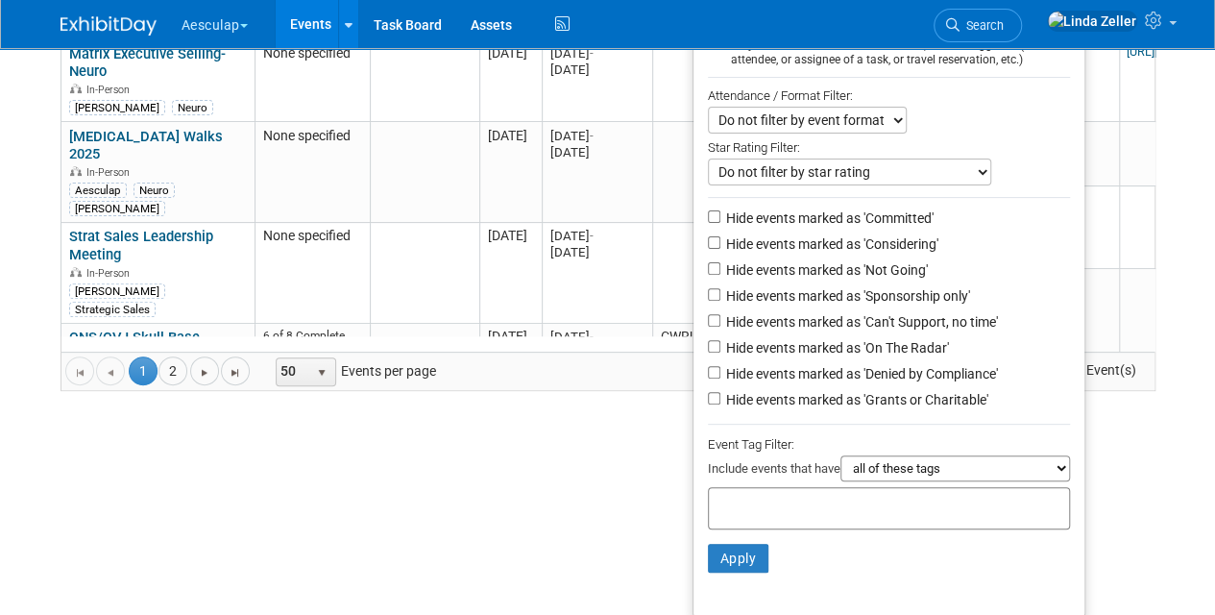
click at [749, 502] on input "text" at bounding box center [794, 505] width 154 height 19
type input "sara"
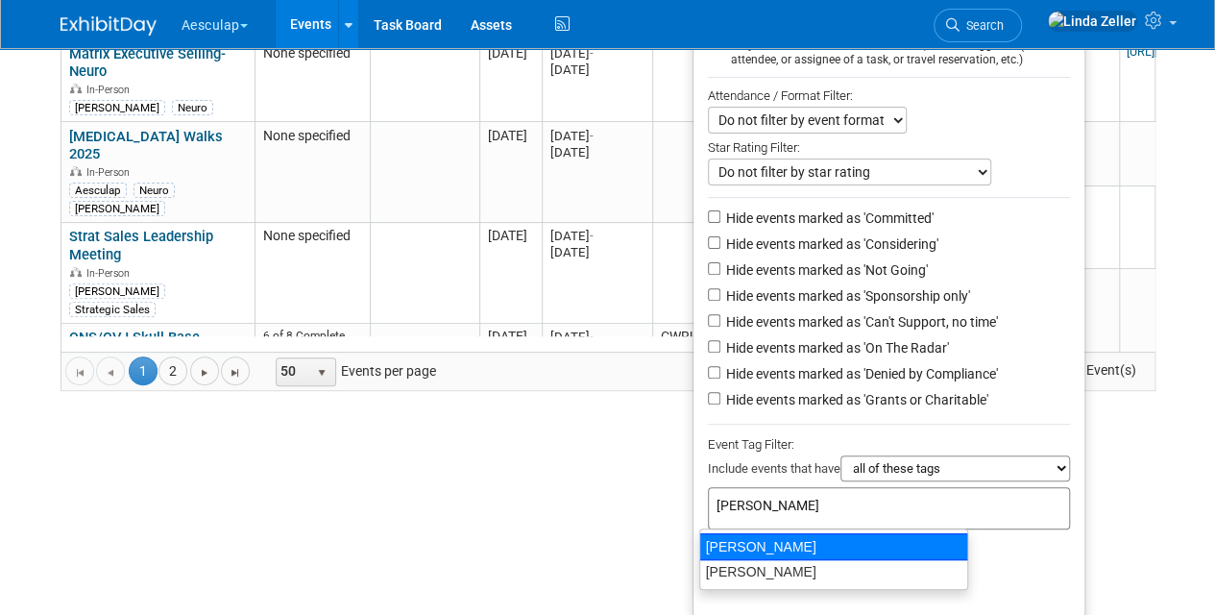
click at [740, 535] on div "[PERSON_NAME]" at bounding box center [834, 546] width 269 height 27
type input "[PERSON_NAME]"
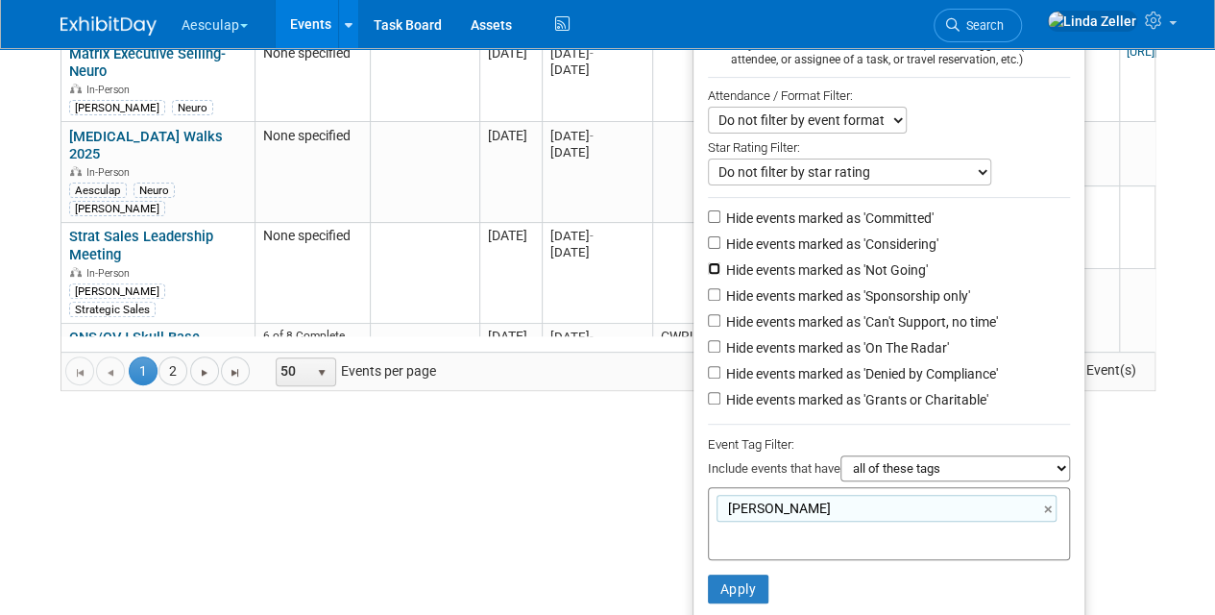
click at [708, 267] on input "Hide events marked as 'Not Going'" at bounding box center [714, 268] width 12 height 12
checkbox input "true"
click at [708, 317] on input "Hide events marked as 'Can't Support, no time'" at bounding box center [714, 320] width 12 height 12
checkbox input "true"
click at [708, 370] on input "Hide events marked as 'Denied by Compliance'" at bounding box center [714, 372] width 12 height 12
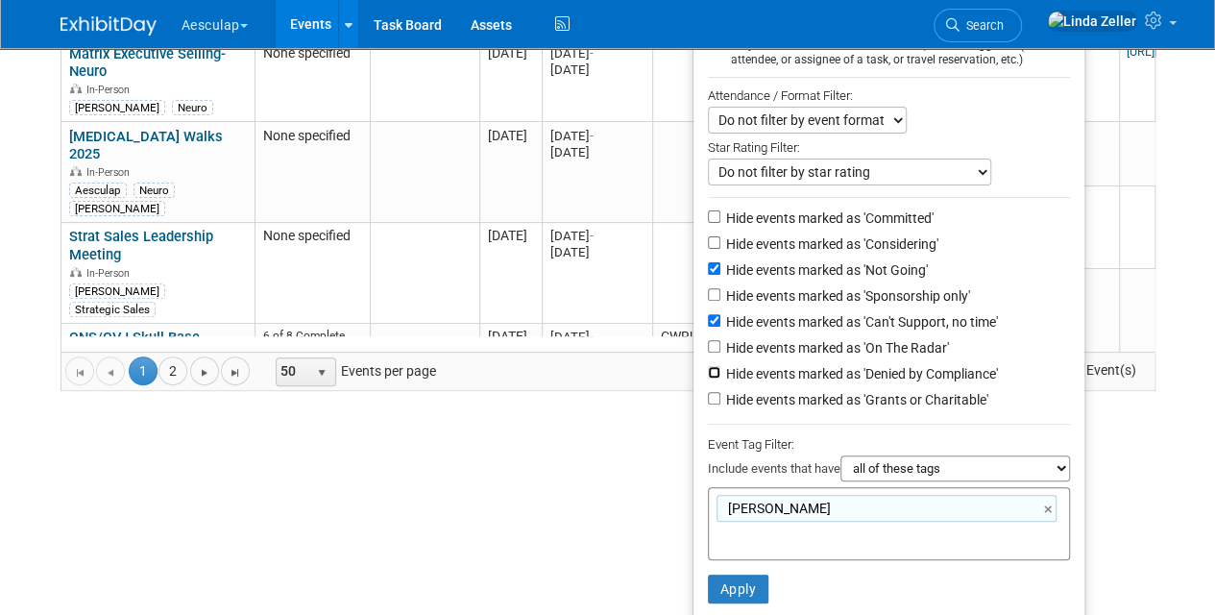
checkbox input "true"
click at [711, 582] on button "Apply" at bounding box center [738, 589] width 61 height 29
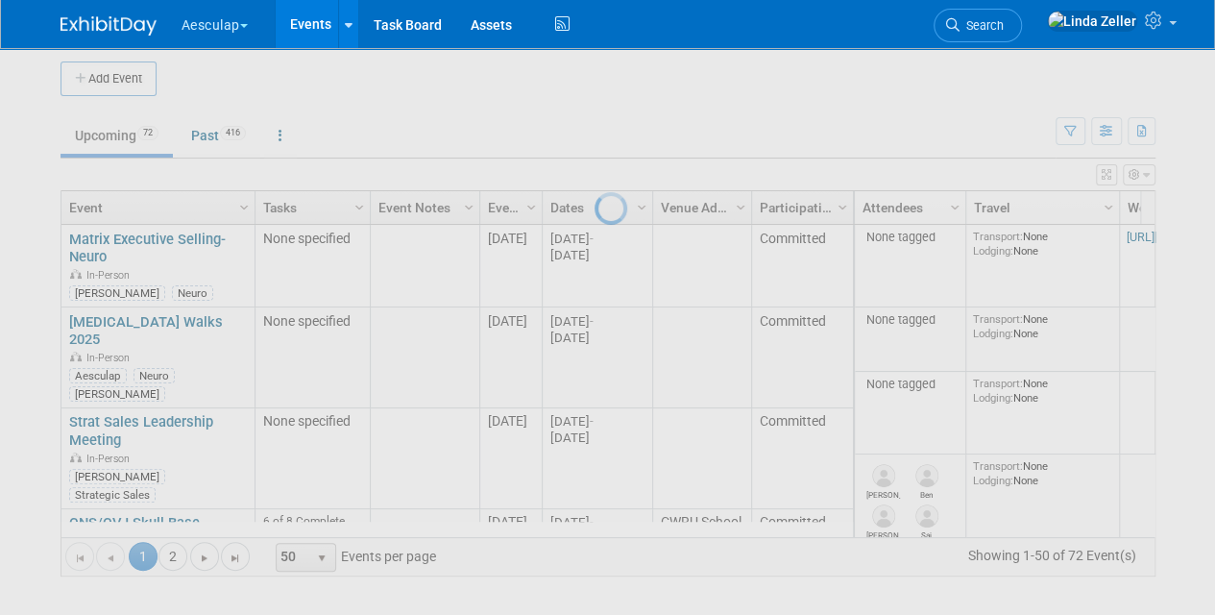
scroll to position [4, 0]
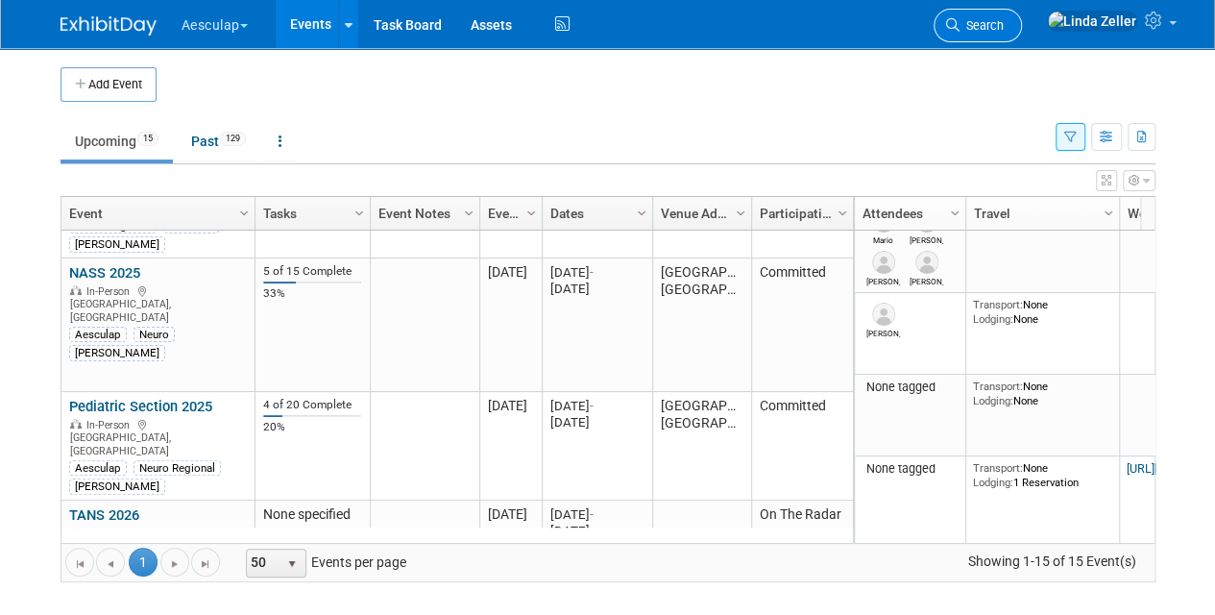
click at [1004, 18] on span "Search" at bounding box center [982, 25] width 44 height 14
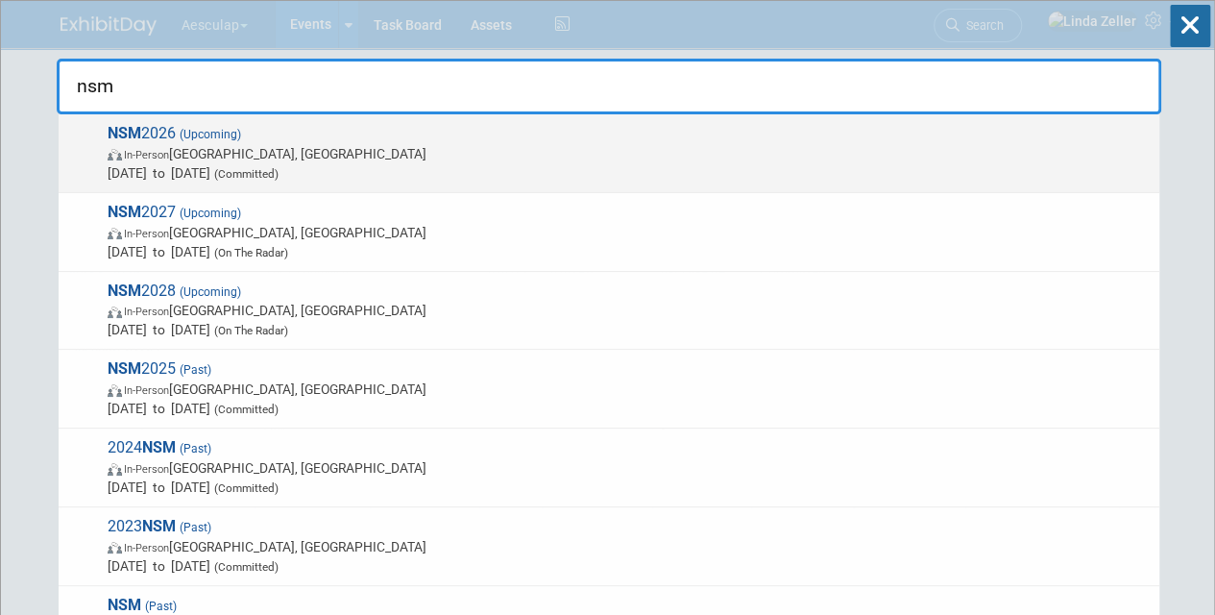
type input "nsm"
click at [169, 153] on span "In-Person" at bounding box center [146, 155] width 45 height 12
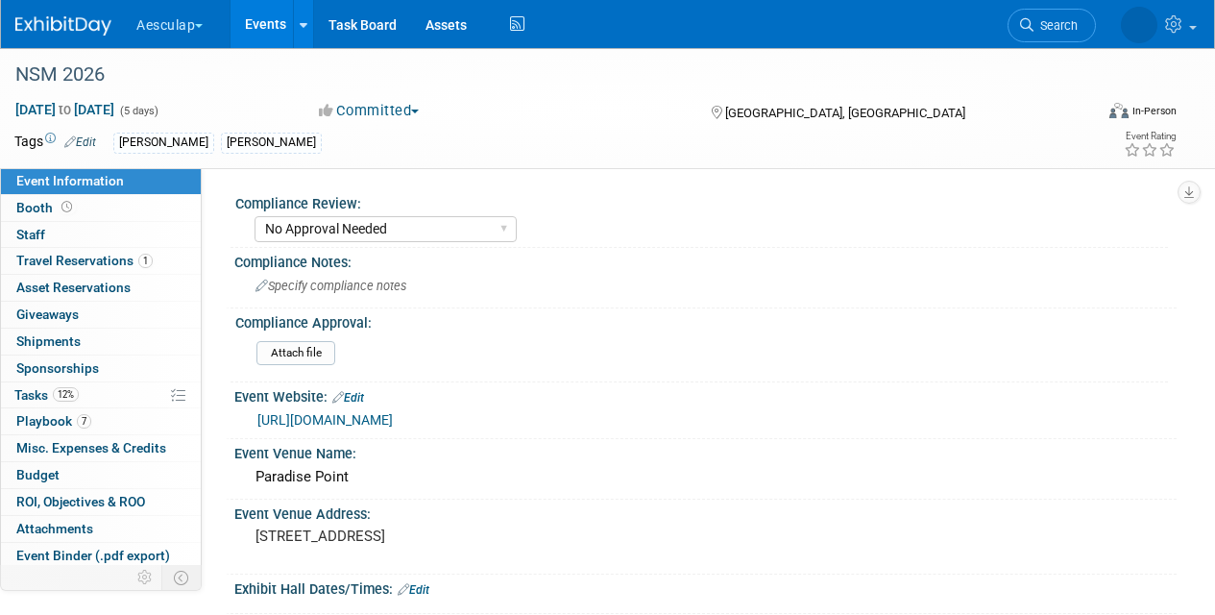
select select "No Approval Needed"
select select "Misc. Company Functions"
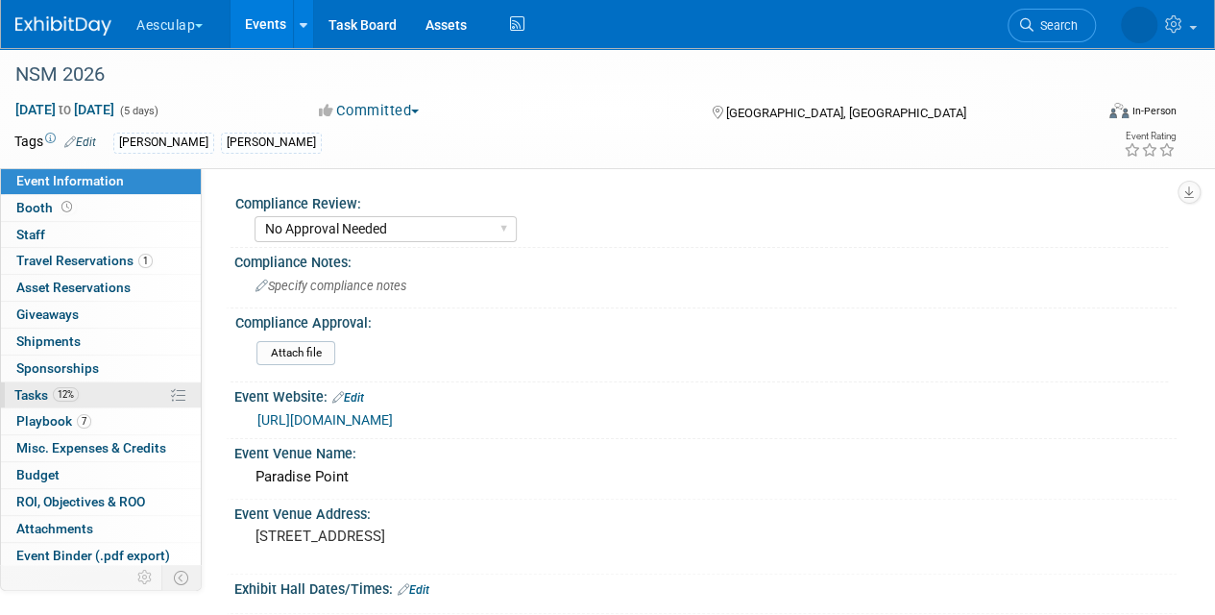
click at [27, 387] on span "Tasks 12%" at bounding box center [46, 394] width 64 height 15
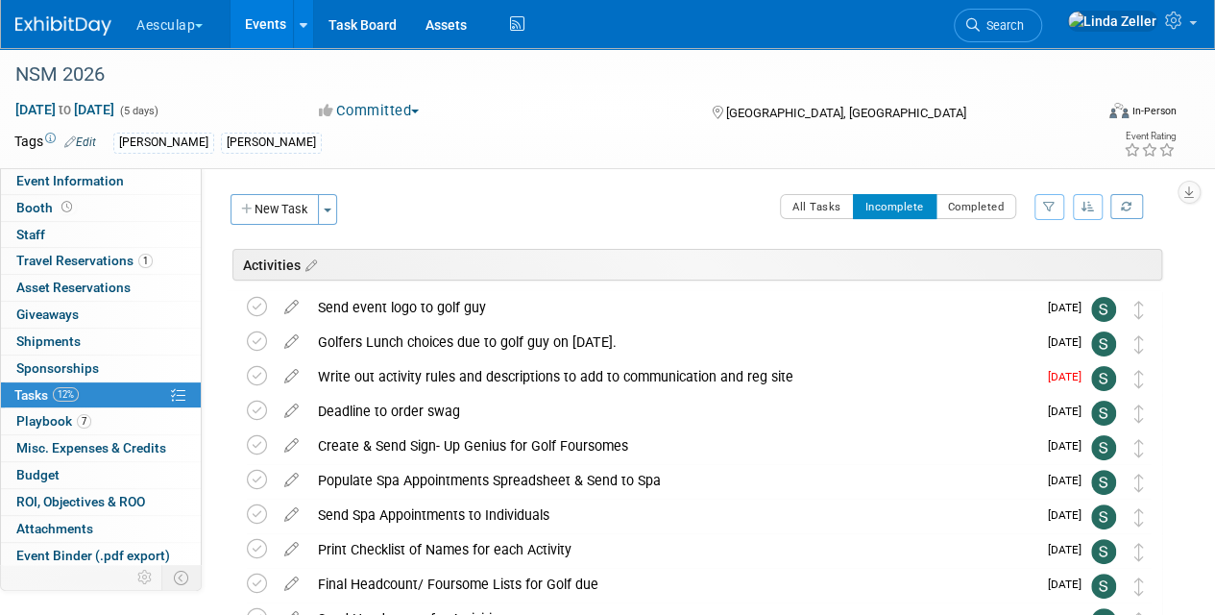
click at [1082, 202] on icon "button" at bounding box center [1088, 207] width 13 height 12
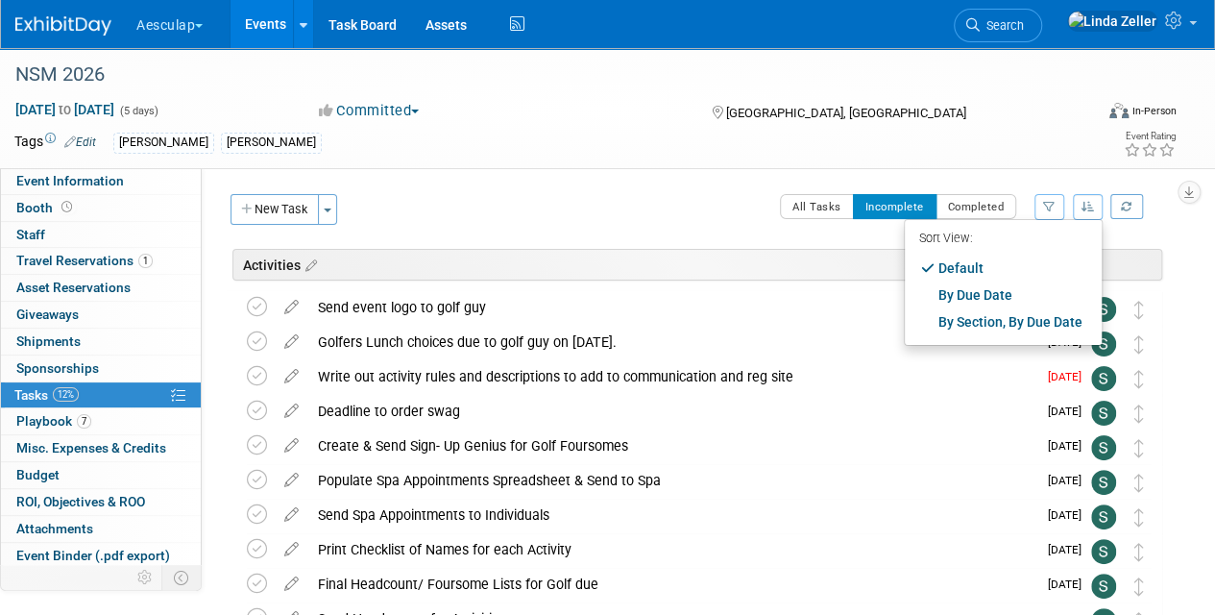
click at [693, 212] on div "All Tasks Incomplete Completed Filter by Assignee -- Select Assignee -- All una…" at bounding box center [755, 214] width 815 height 40
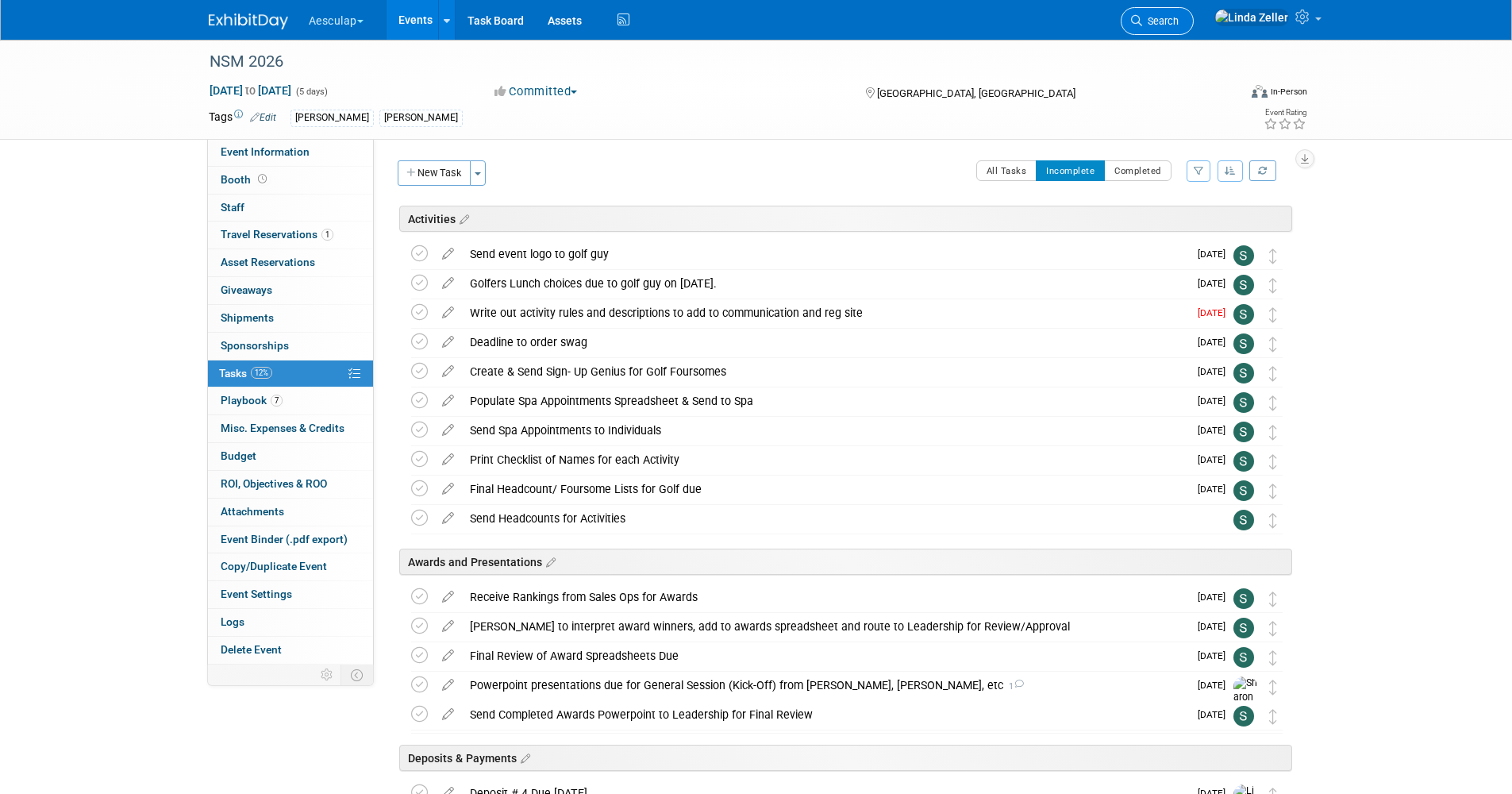
click at [1004, 17] on span "Search" at bounding box center [1161, 21] width 36 height 12
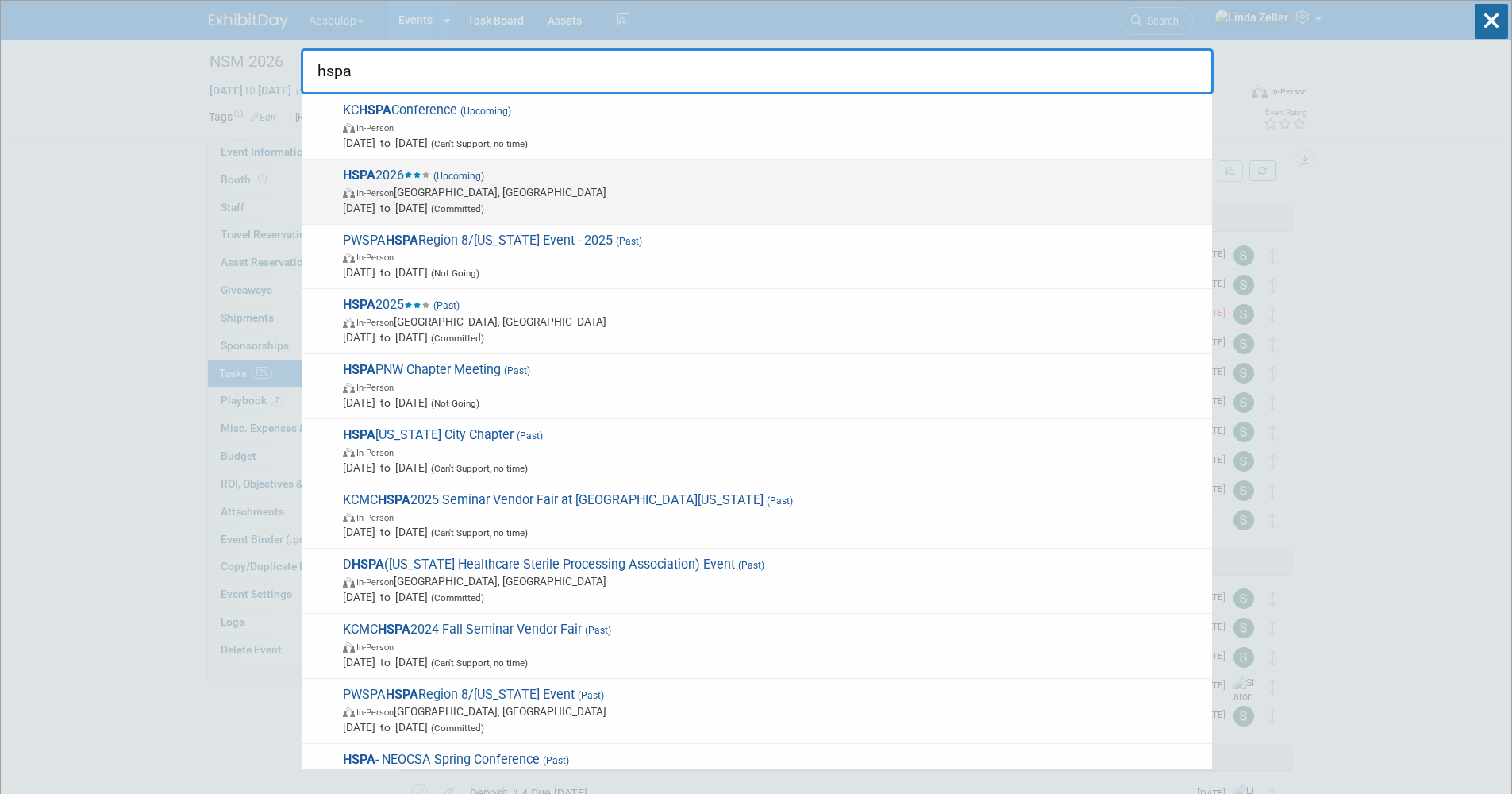
type input "hspa"
click at [414, 197] on span "In-Person Baltimore, MD" at bounding box center [773, 192] width 862 height 16
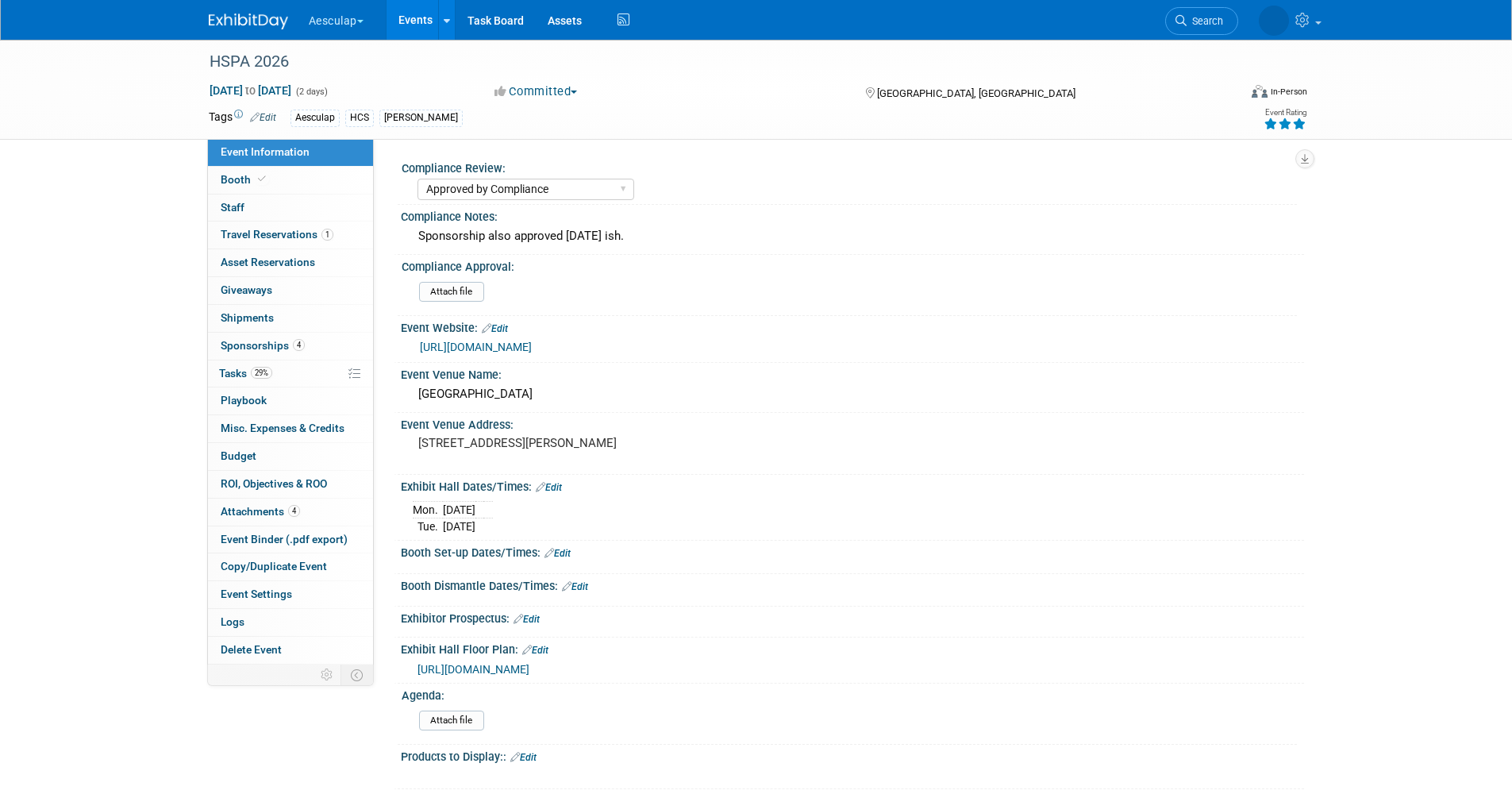
select select "Approved by Compliance"
select select "HCS"
click at [269, 339] on span "Sponsorships 4" at bounding box center [263, 345] width 84 height 12
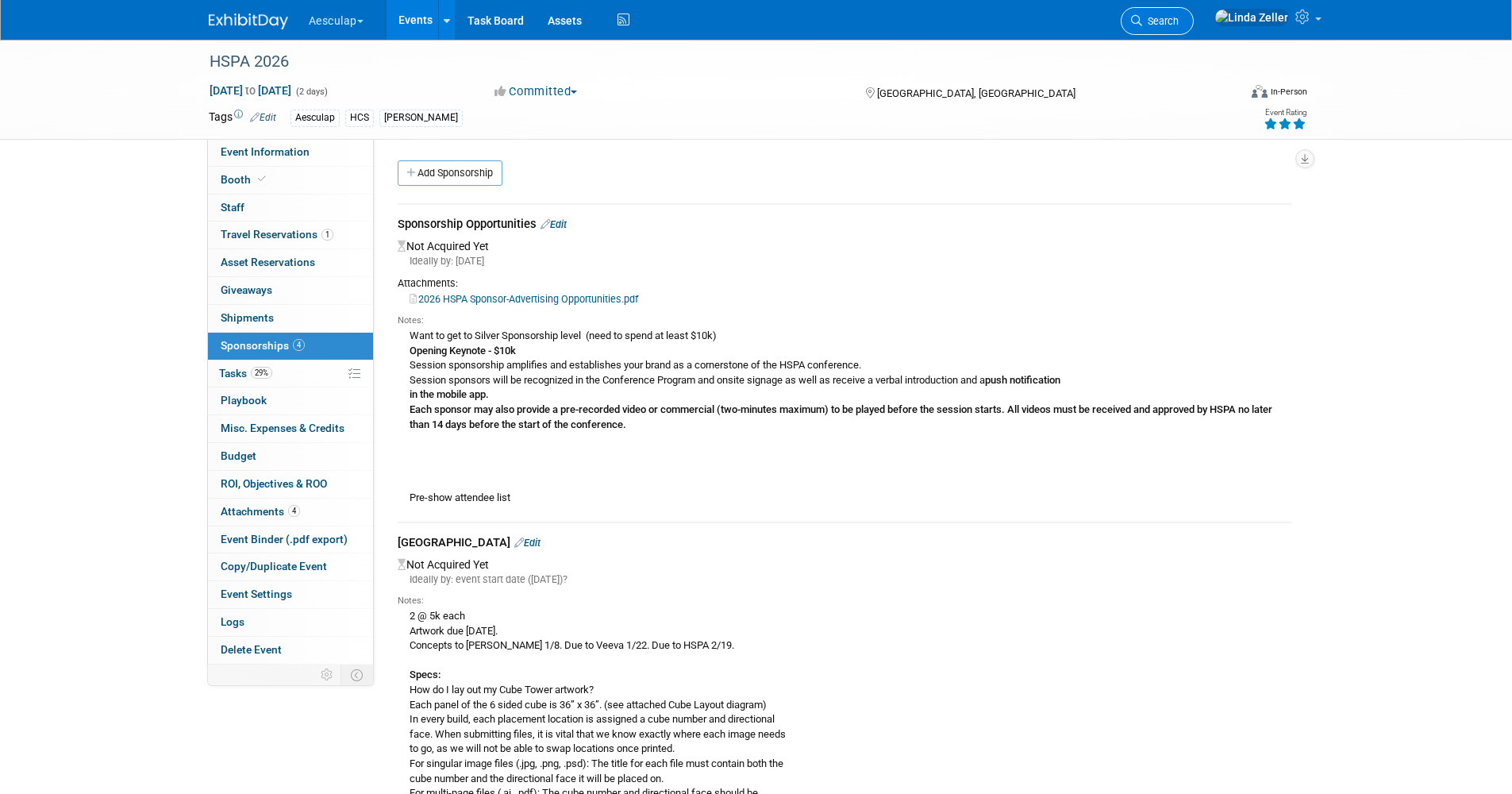
click at [1179, 20] on span "Search" at bounding box center [1161, 21] width 36 height 12
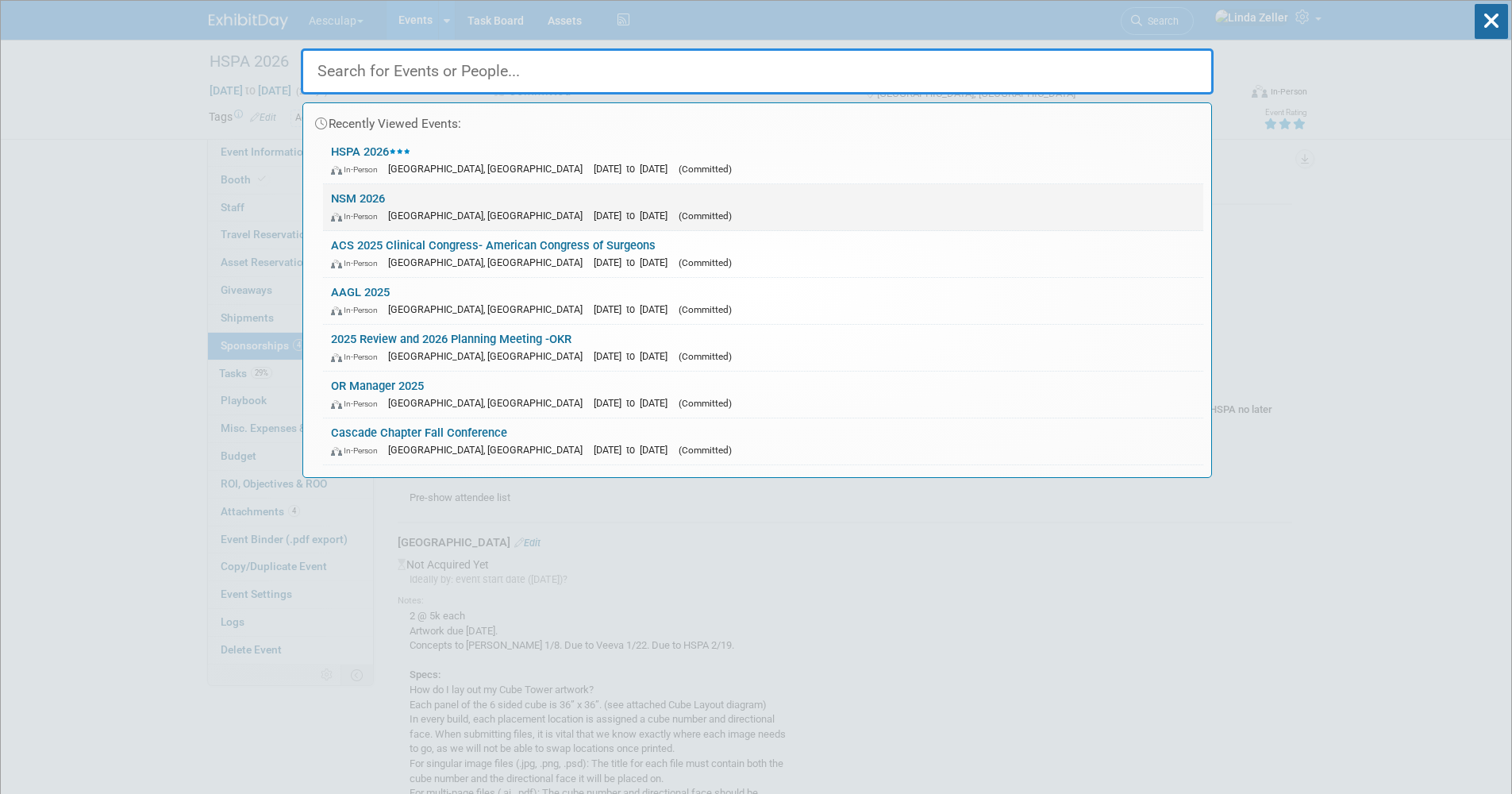
click at [395, 217] on span "[GEOGRAPHIC_DATA], [GEOGRAPHIC_DATA]" at bounding box center [489, 216] width 202 height 12
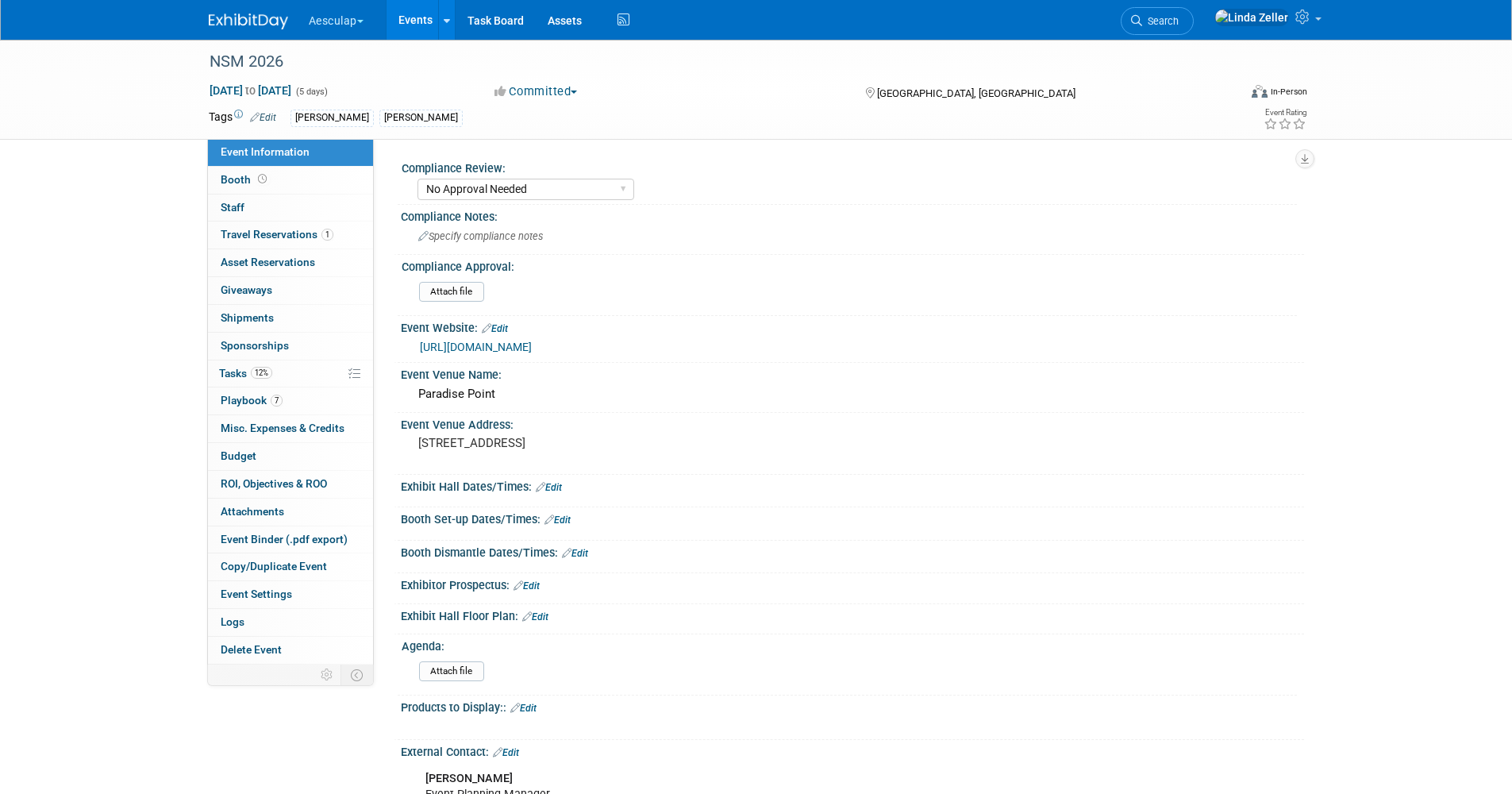
select select "No Approval Needed"
select select "Misc. Company Functions"
click at [227, 374] on span "Tasks 12%" at bounding box center [245, 373] width 53 height 12
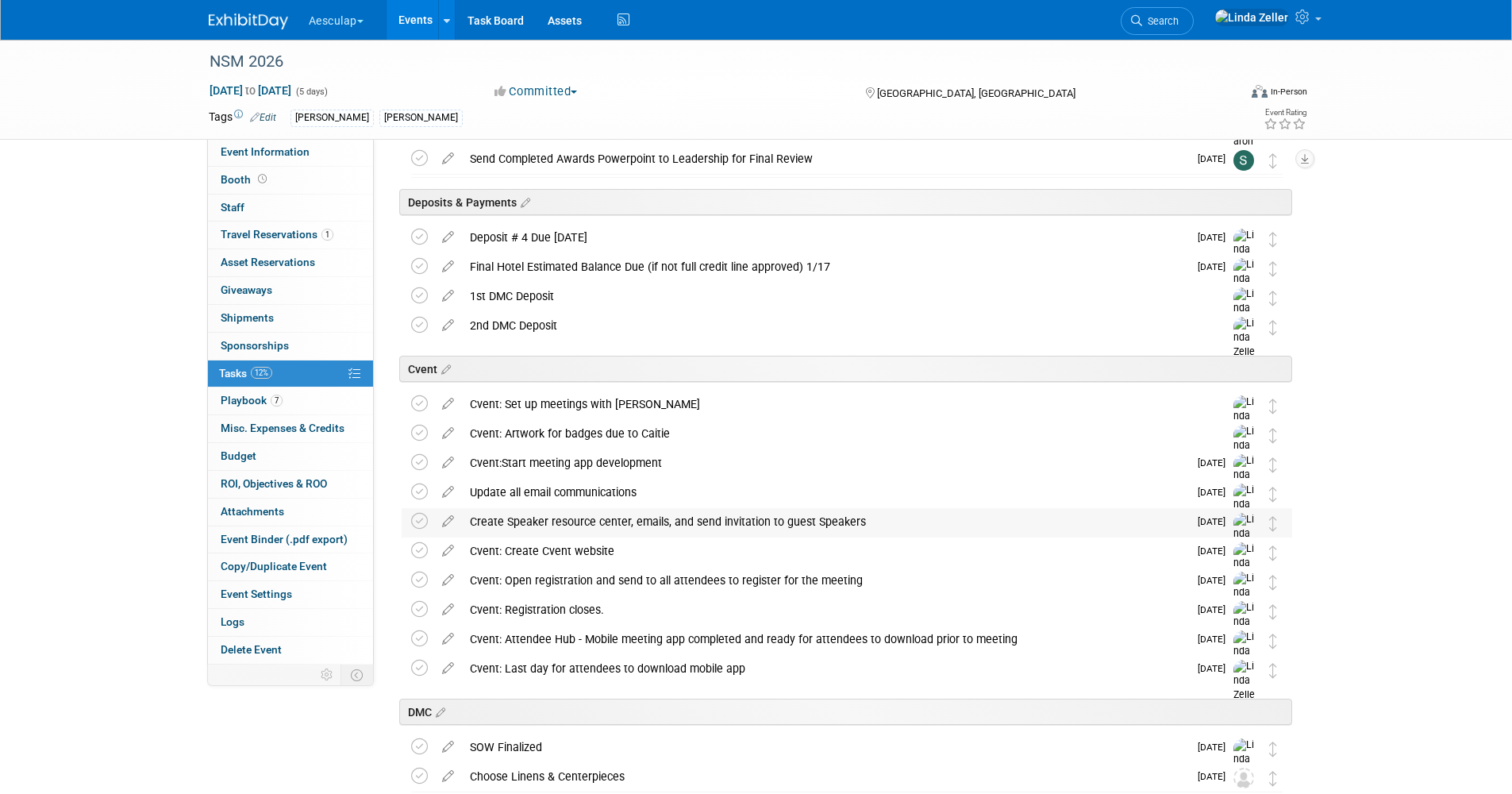
scroll to position [159, 0]
